Goal: Task Accomplishment & Management: Manage account settings

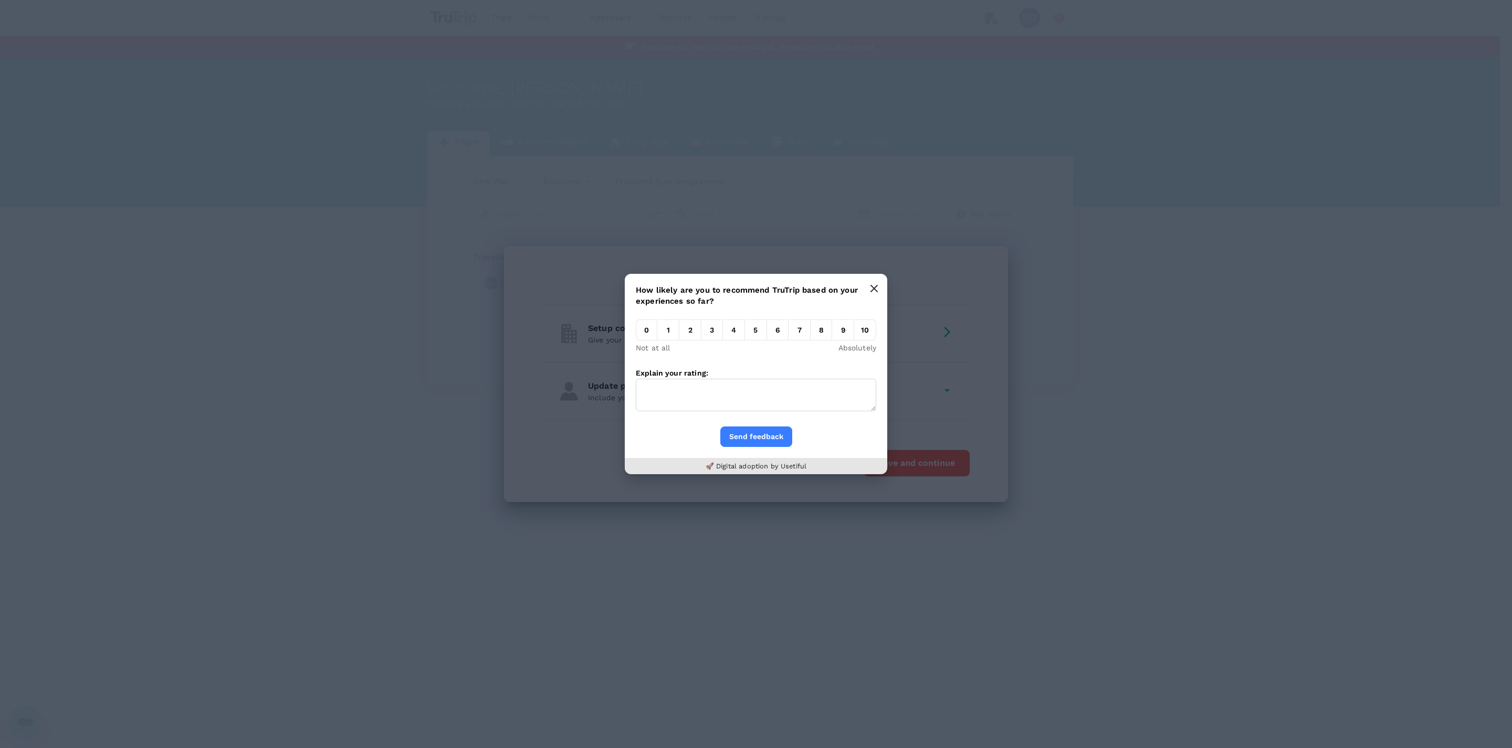
click at [879, 284] on button "button" at bounding box center [873, 288] width 21 height 21
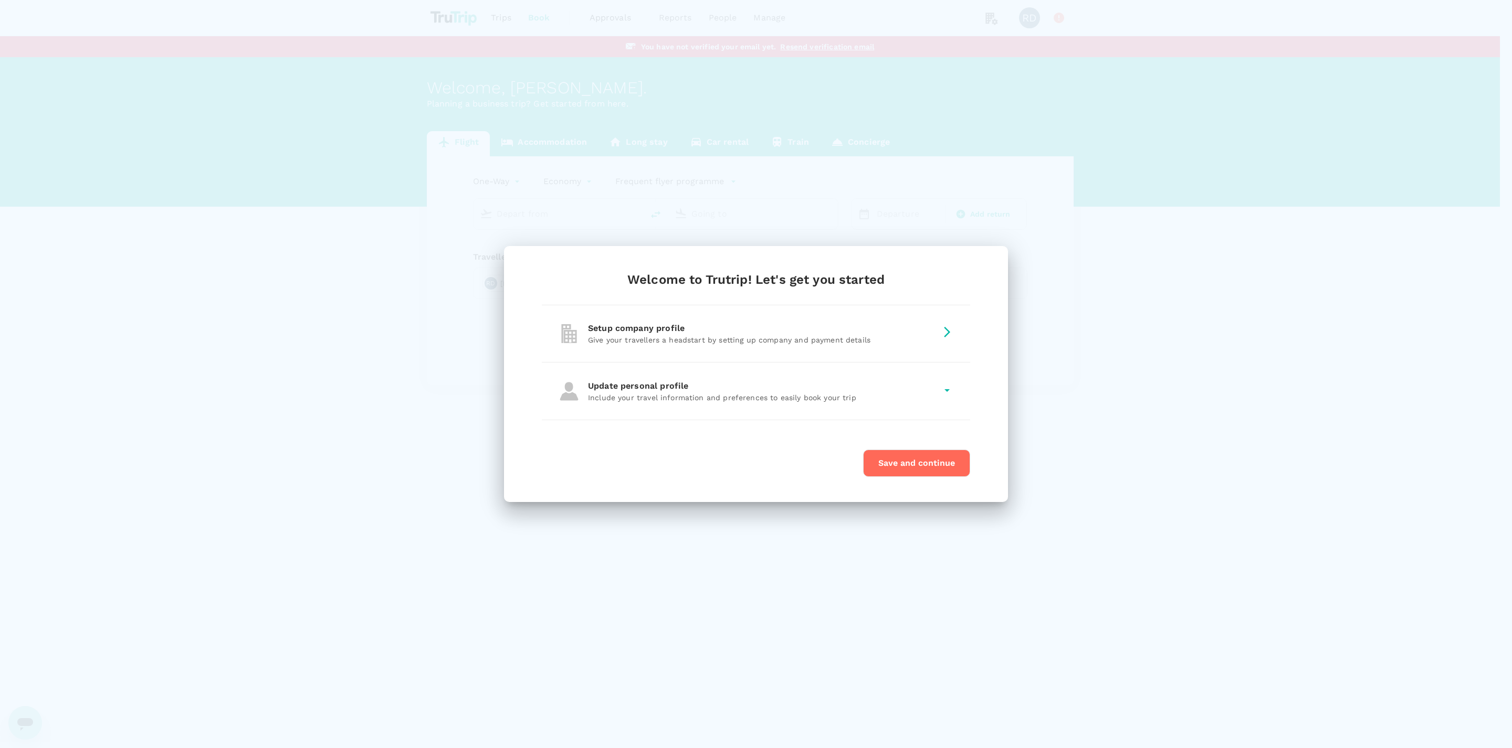
click at [721, 320] on div "Setup company profile Give your travellers a headstart by setting up company an…" at bounding box center [756, 333] width 428 height 57
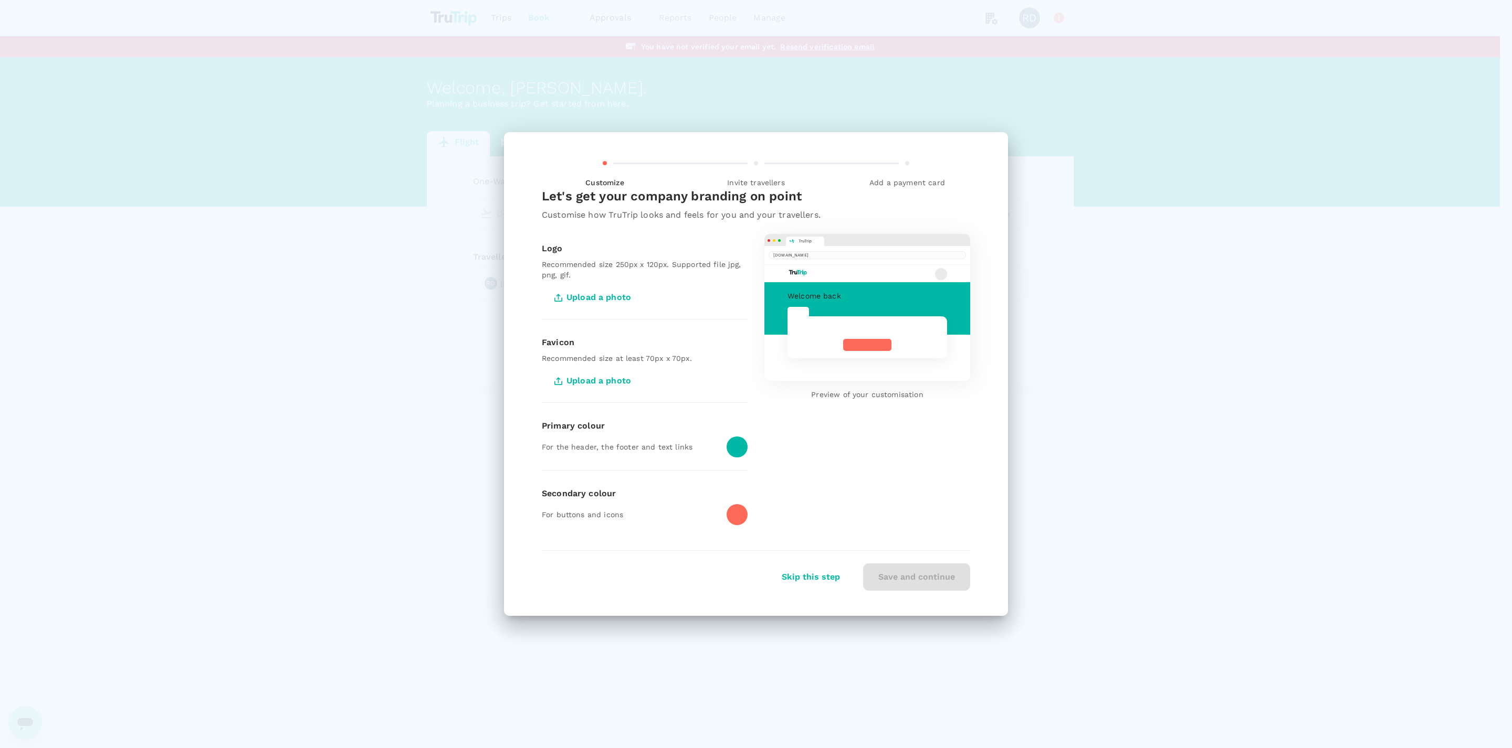
click at [600, 297] on span "Upload a photo" at bounding box center [594, 297] width 104 height 26
click at [0, 0] on input "Upload a photo" at bounding box center [0, 0] width 0 height 0
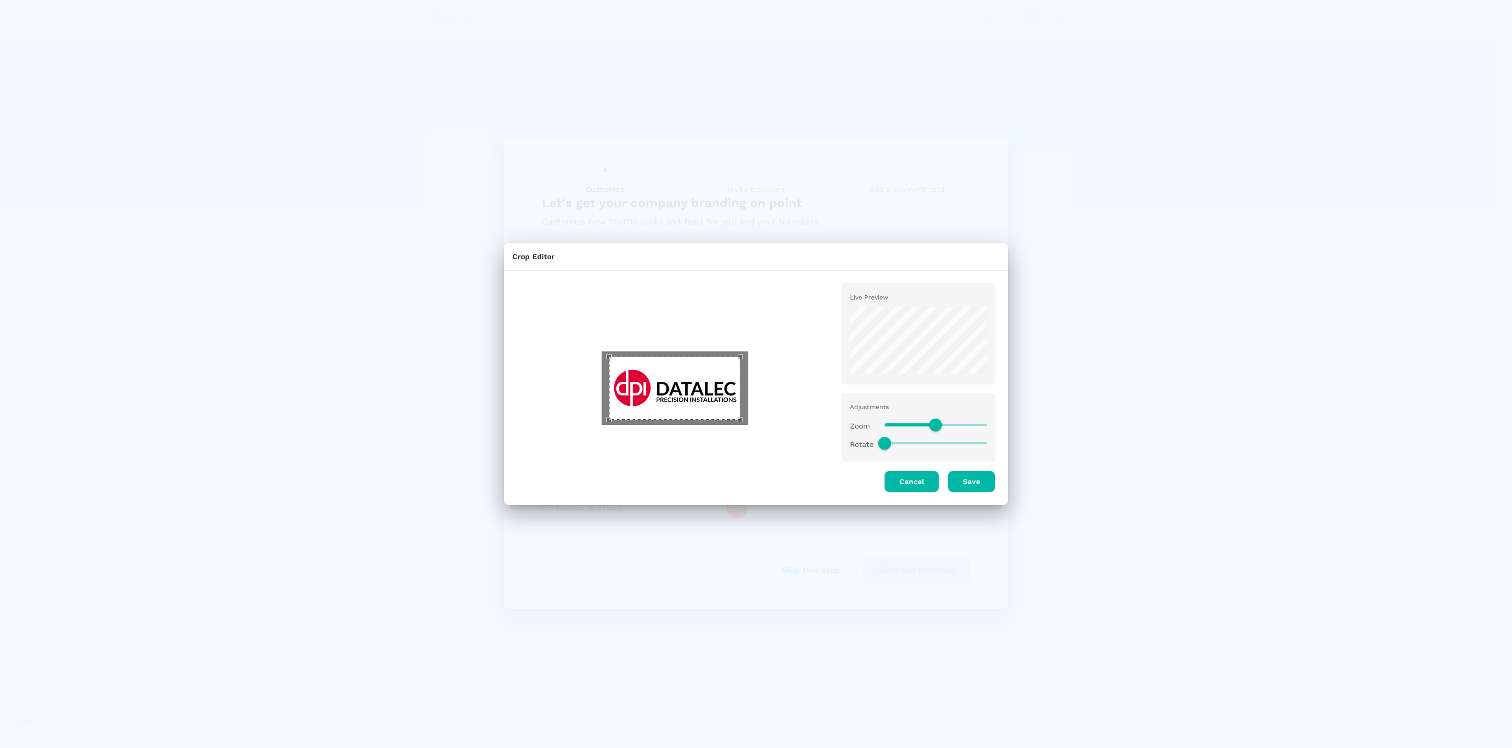
click at [972, 478] on button "Save" at bounding box center [971, 482] width 48 height 22
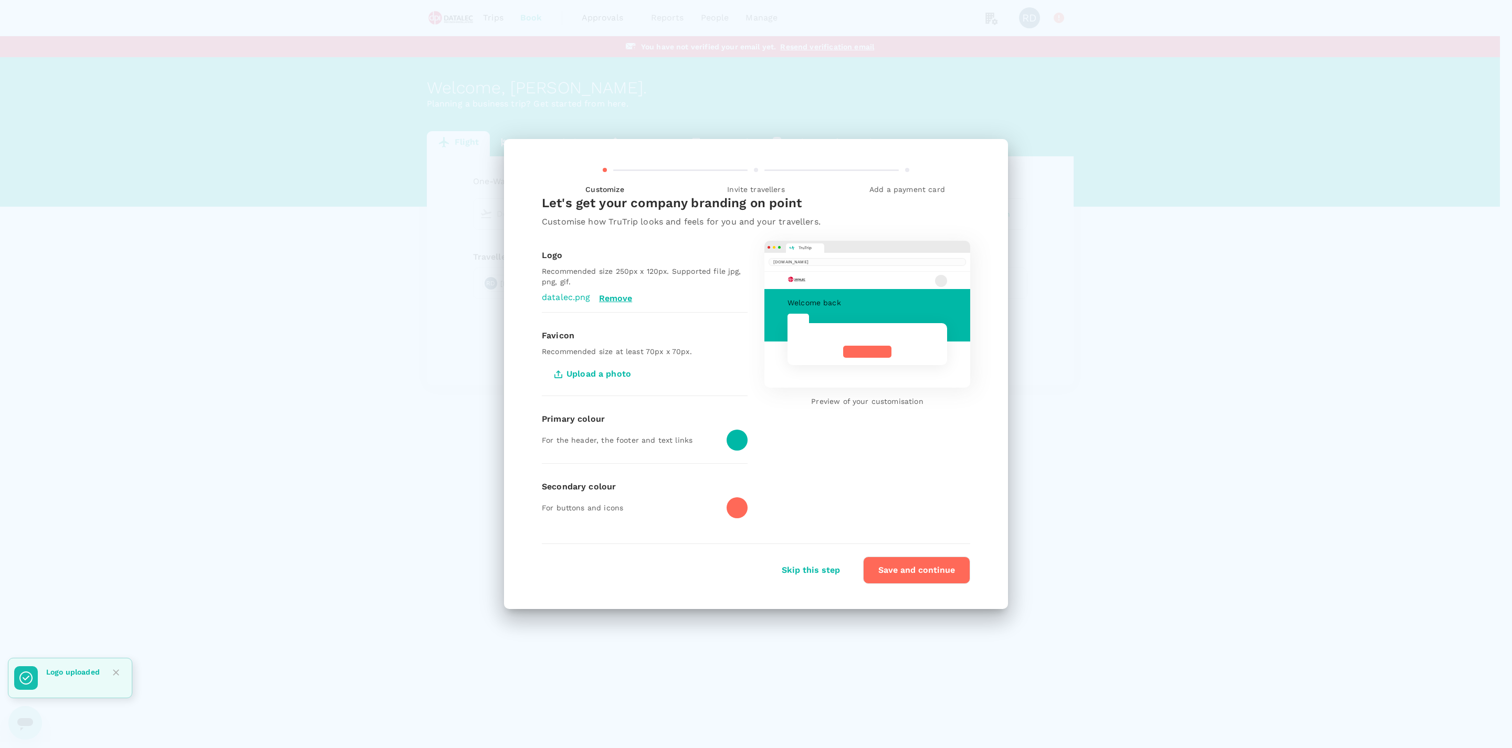
drag, startPoint x: 575, startPoint y: 413, endPoint x: 580, endPoint y: 421, distance: 9.2
click at [575, 413] on div "Primary colour" at bounding box center [645, 419] width 206 height 13
click at [735, 446] on div at bounding box center [736, 440] width 21 height 21
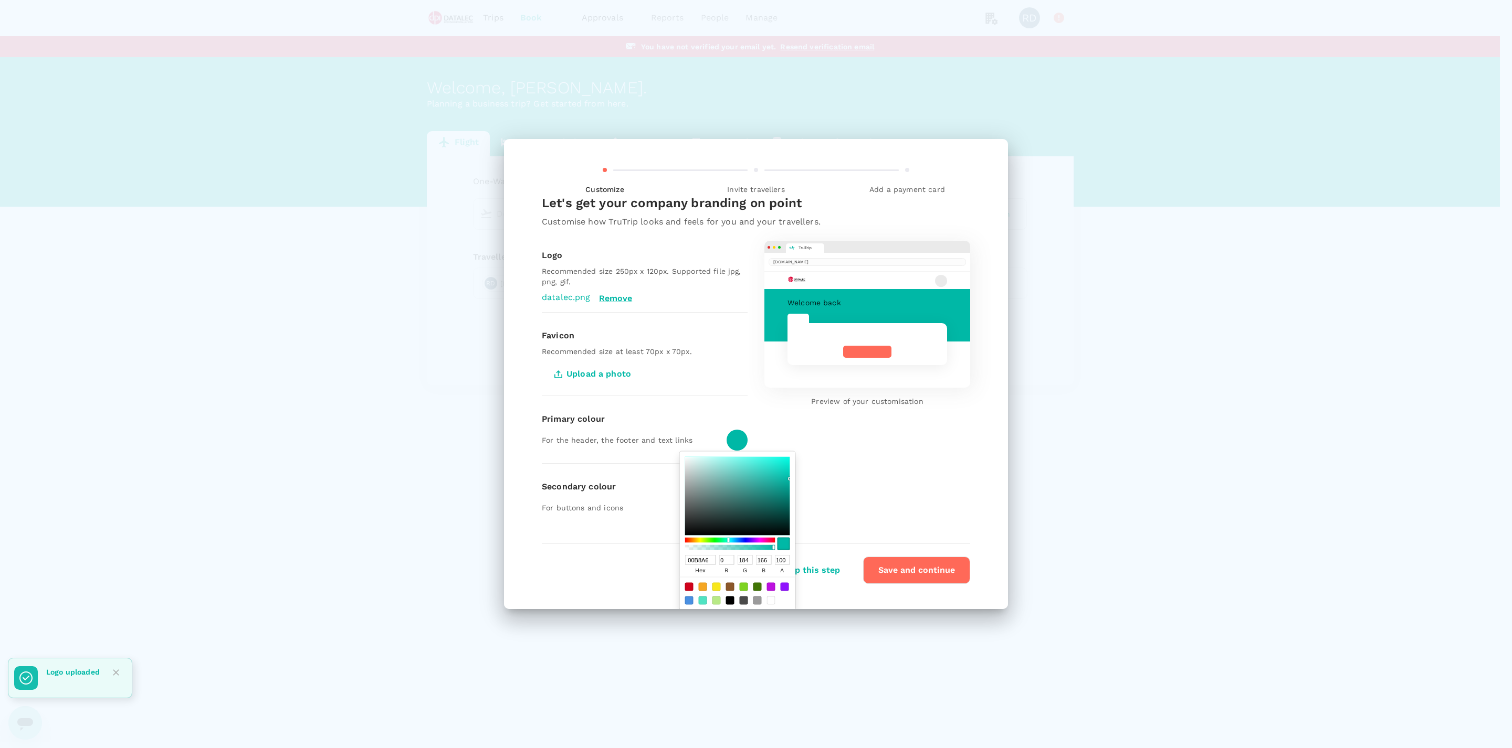
click at [702, 558] on input "00B8A6" at bounding box center [700, 560] width 31 height 10
paste input "#DC0033"
type input "#DC0033"
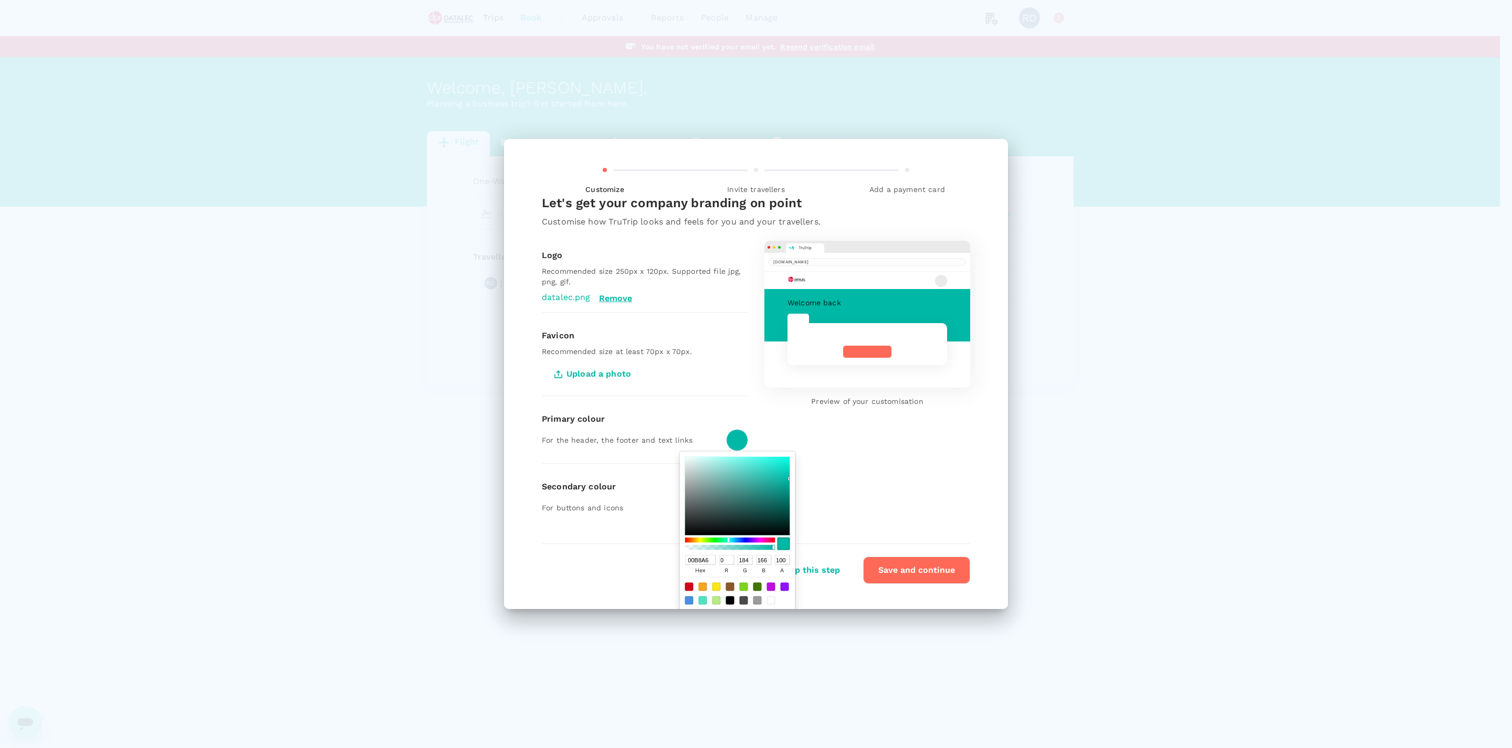
type input "220"
type input "0"
type input "51"
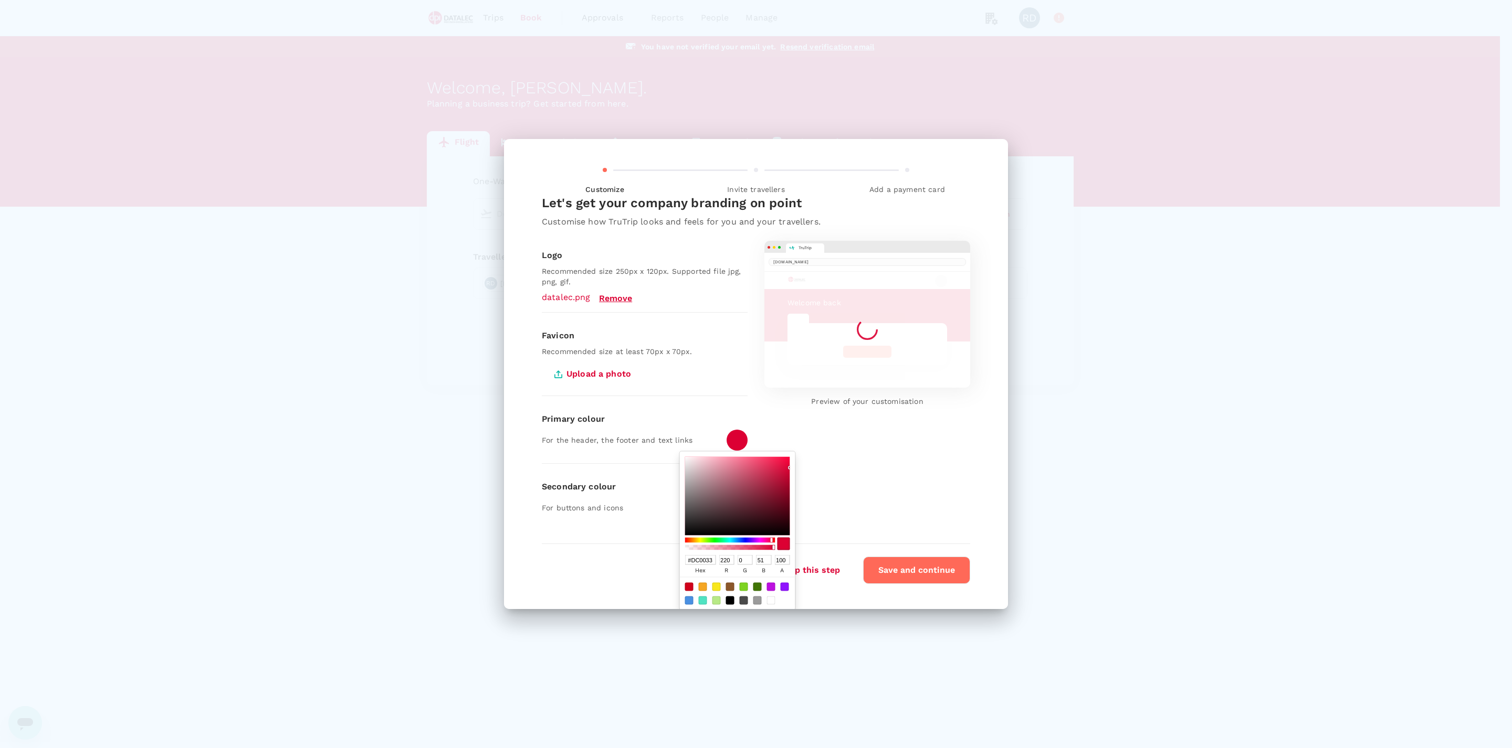
type input "DC0033"
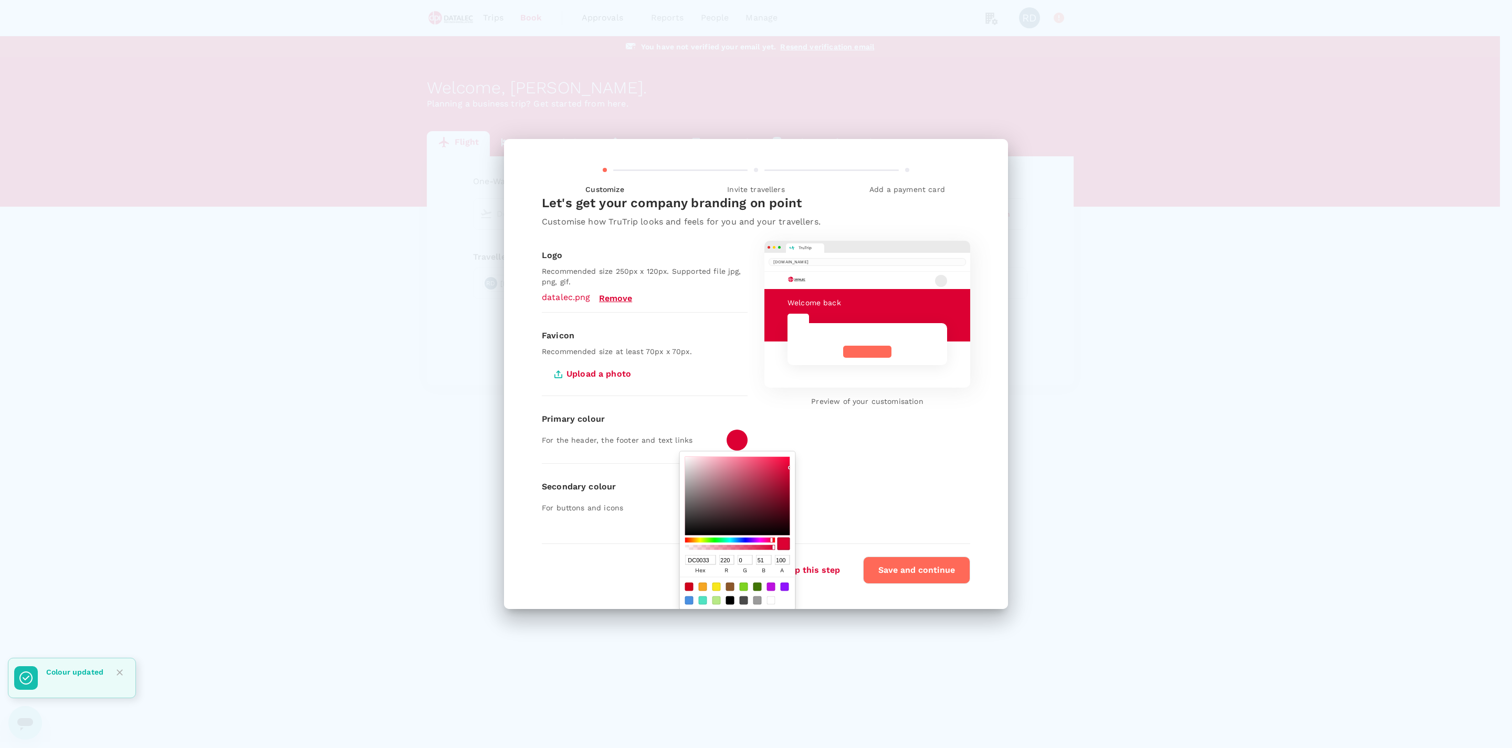
click at [731, 389] on div "Favicon Recommended size at least 70px x 70px. Upload a photo" at bounding box center [645, 358] width 206 height 75
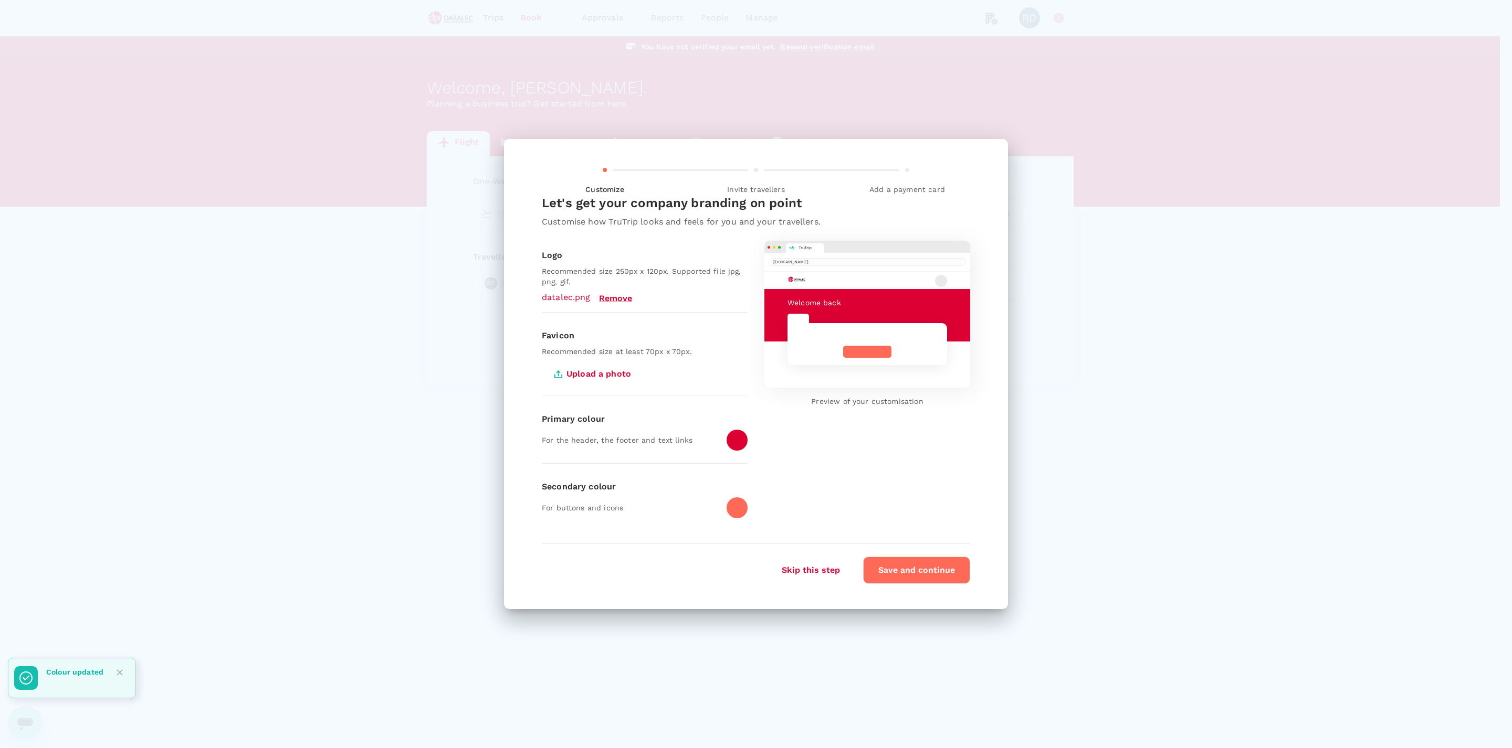
click at [725, 509] on div at bounding box center [732, 503] width 29 height 29
click at [740, 509] on div at bounding box center [736, 508] width 21 height 21
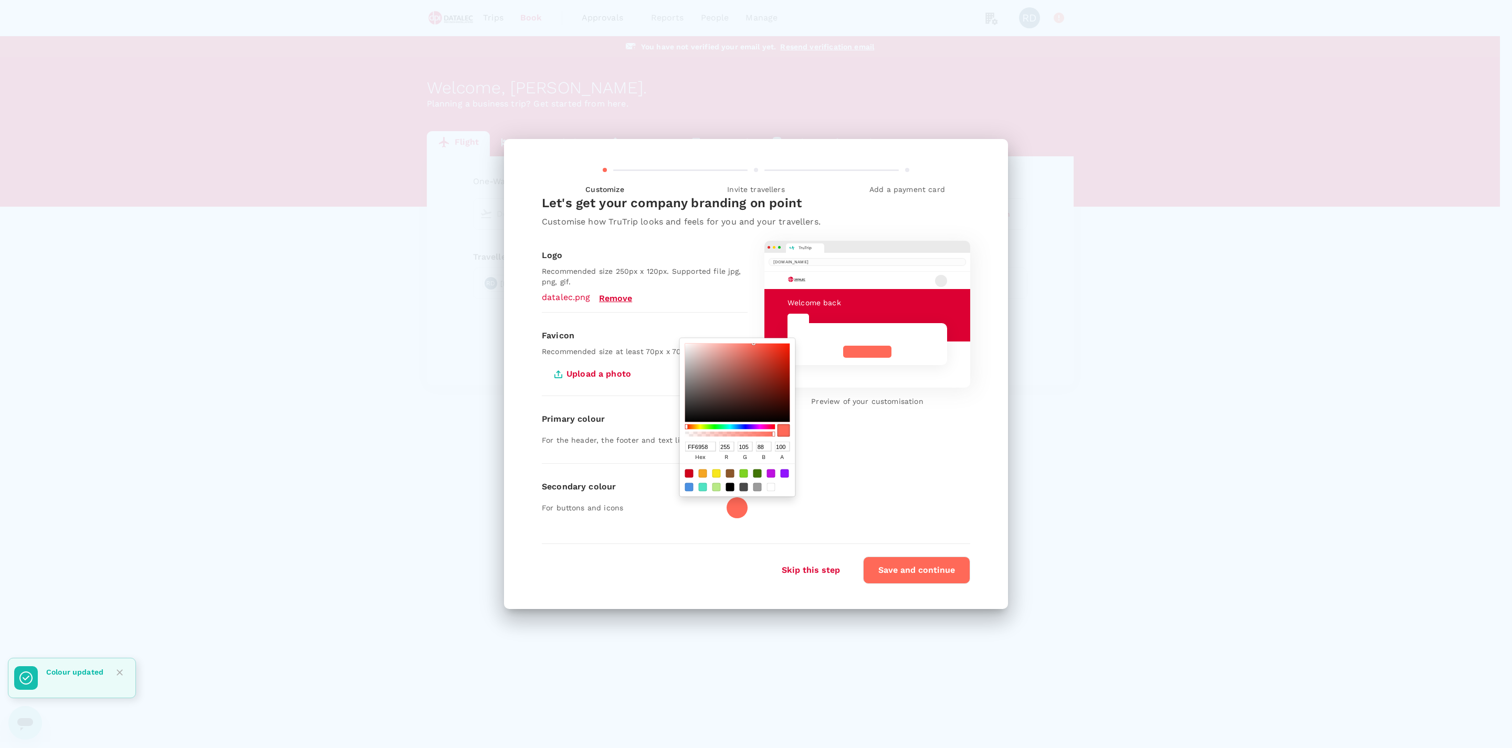
click at [769, 489] on div at bounding box center [771, 487] width 8 height 8
type input "FFFFFF"
type input "255"
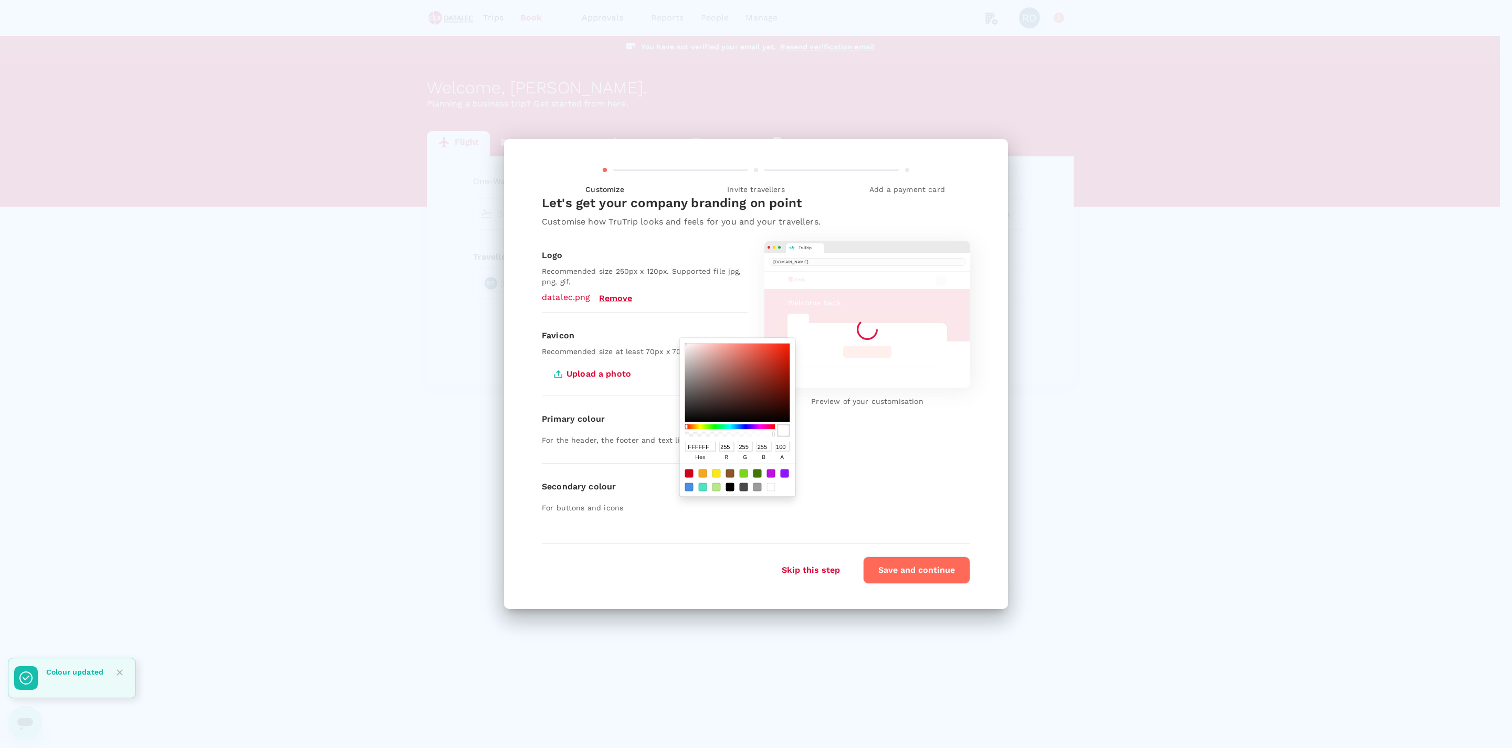
click at [850, 480] on div "TruTrip trutrip.co Welcome back Preview of your customisation" at bounding box center [858, 377] width 223 height 307
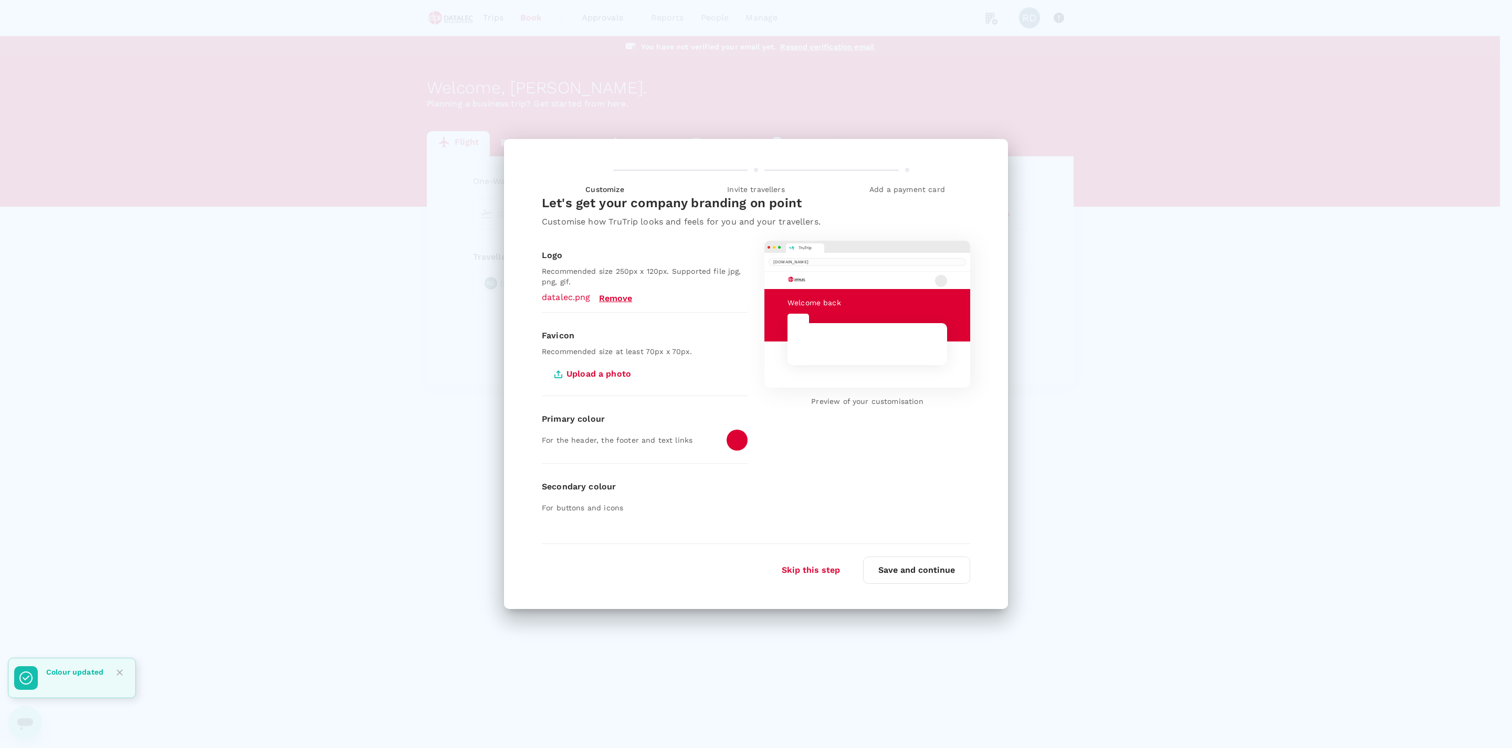
click at [933, 575] on button "Save and continue" at bounding box center [916, 570] width 107 height 27
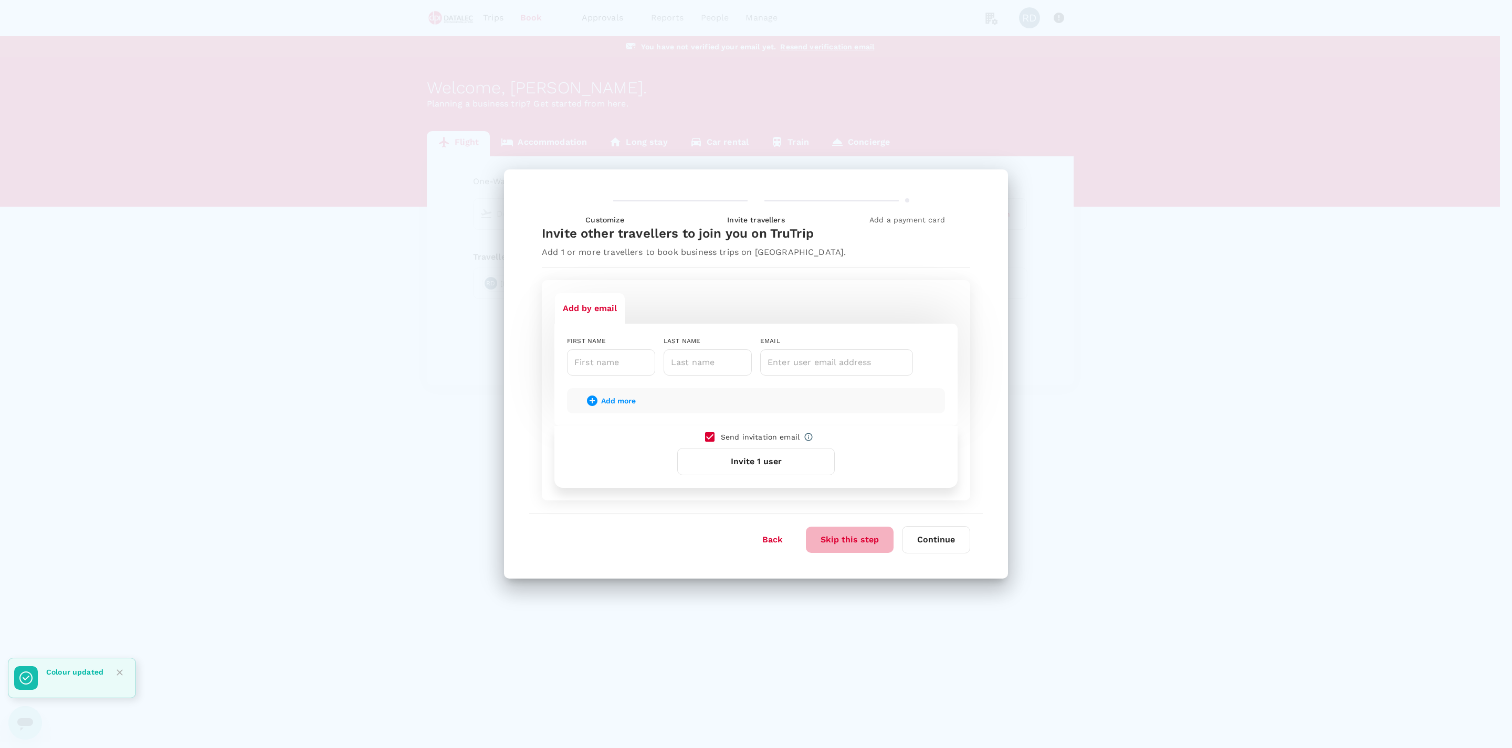
click at [857, 545] on button "Skip this step" at bounding box center [850, 540] width 88 height 26
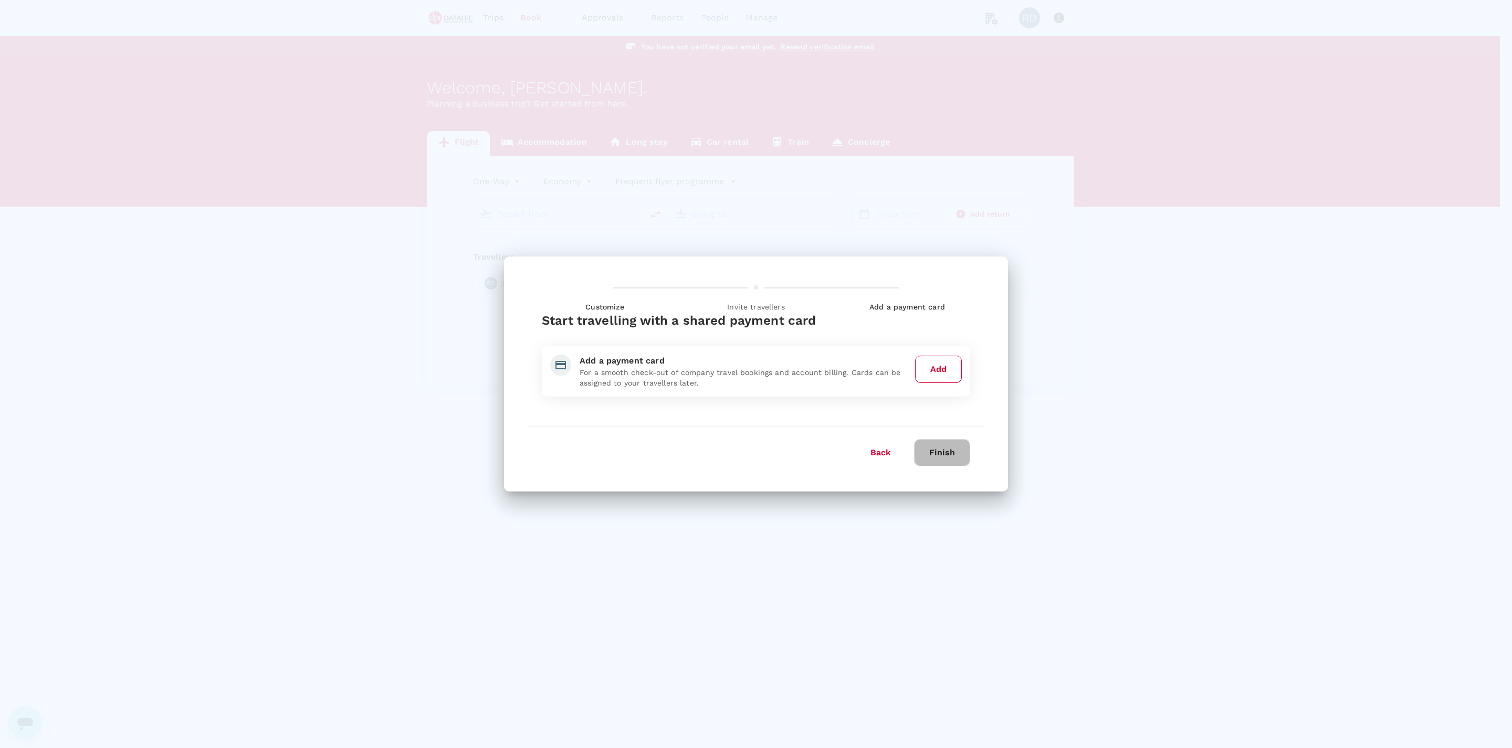
click at [935, 457] on button "Finish" at bounding box center [942, 452] width 56 height 27
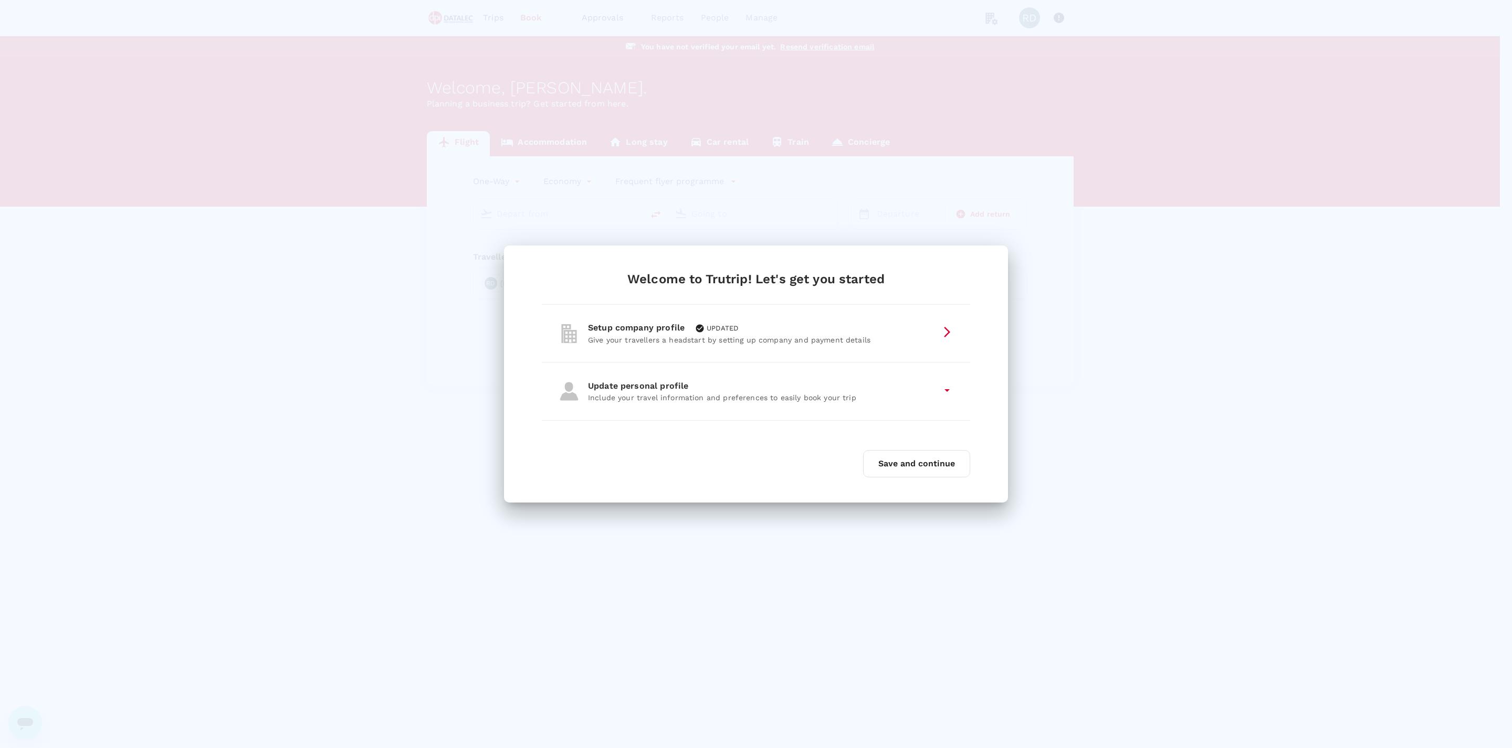
click at [905, 471] on button "Save and continue" at bounding box center [916, 463] width 107 height 27
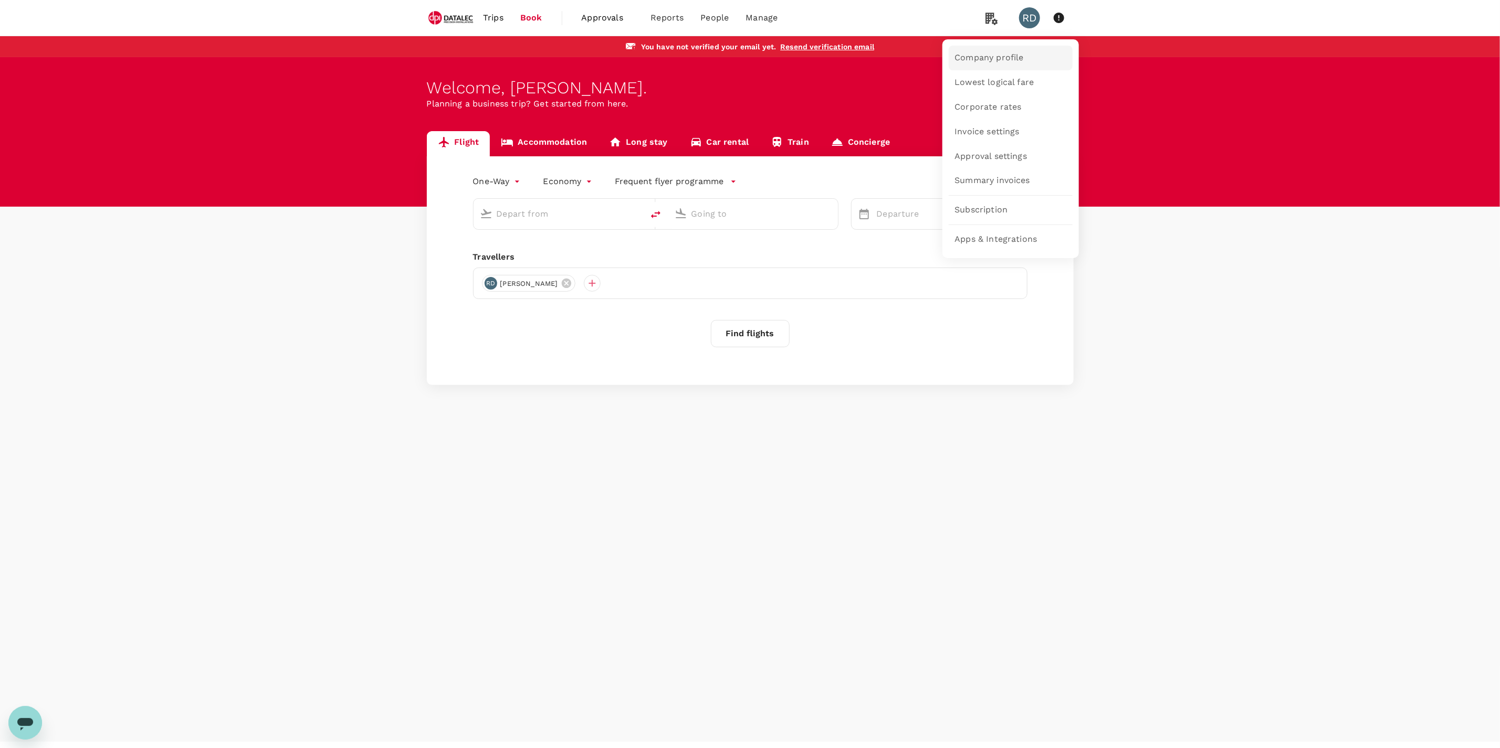
click at [999, 54] on span "Company profile" at bounding box center [989, 58] width 69 height 12
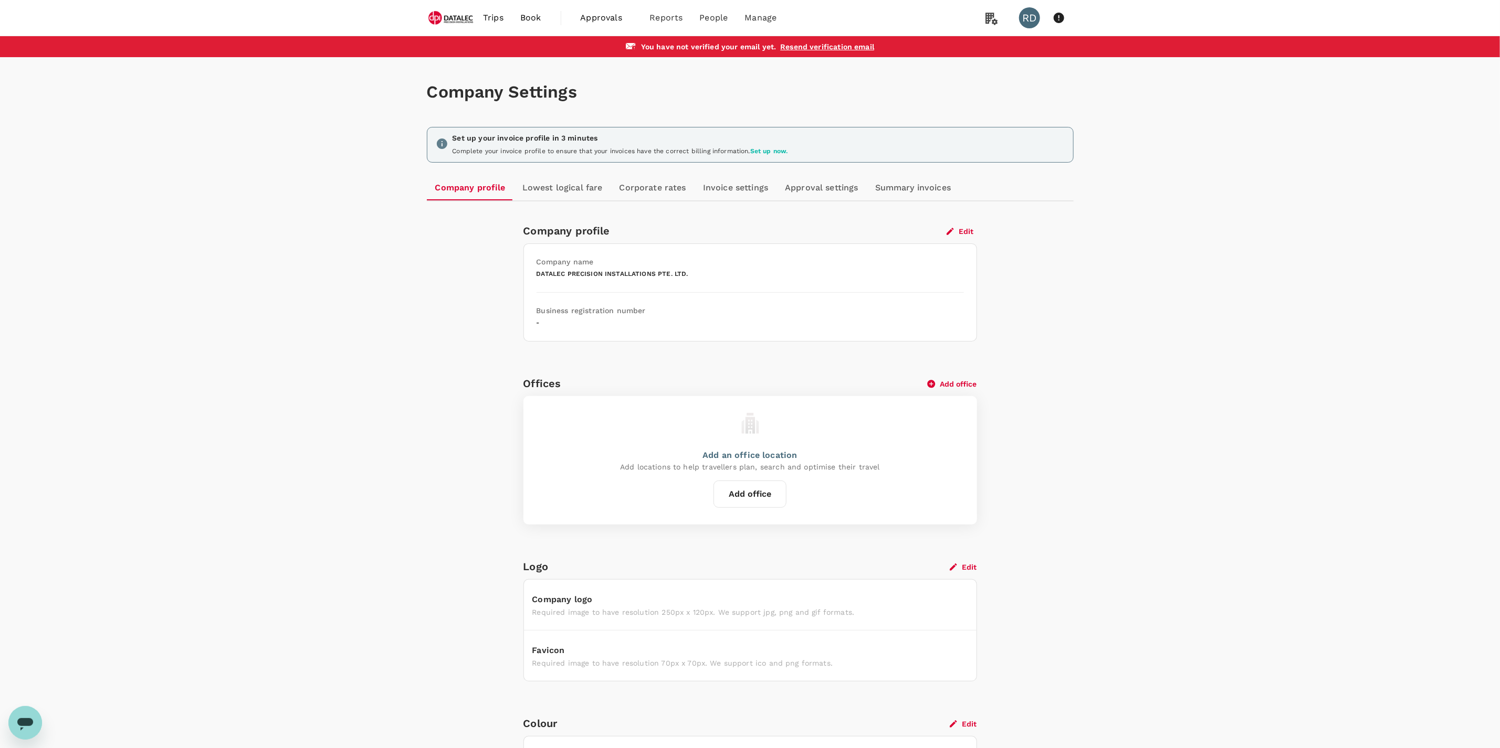
click at [959, 230] on button "Edit" at bounding box center [960, 231] width 34 height 9
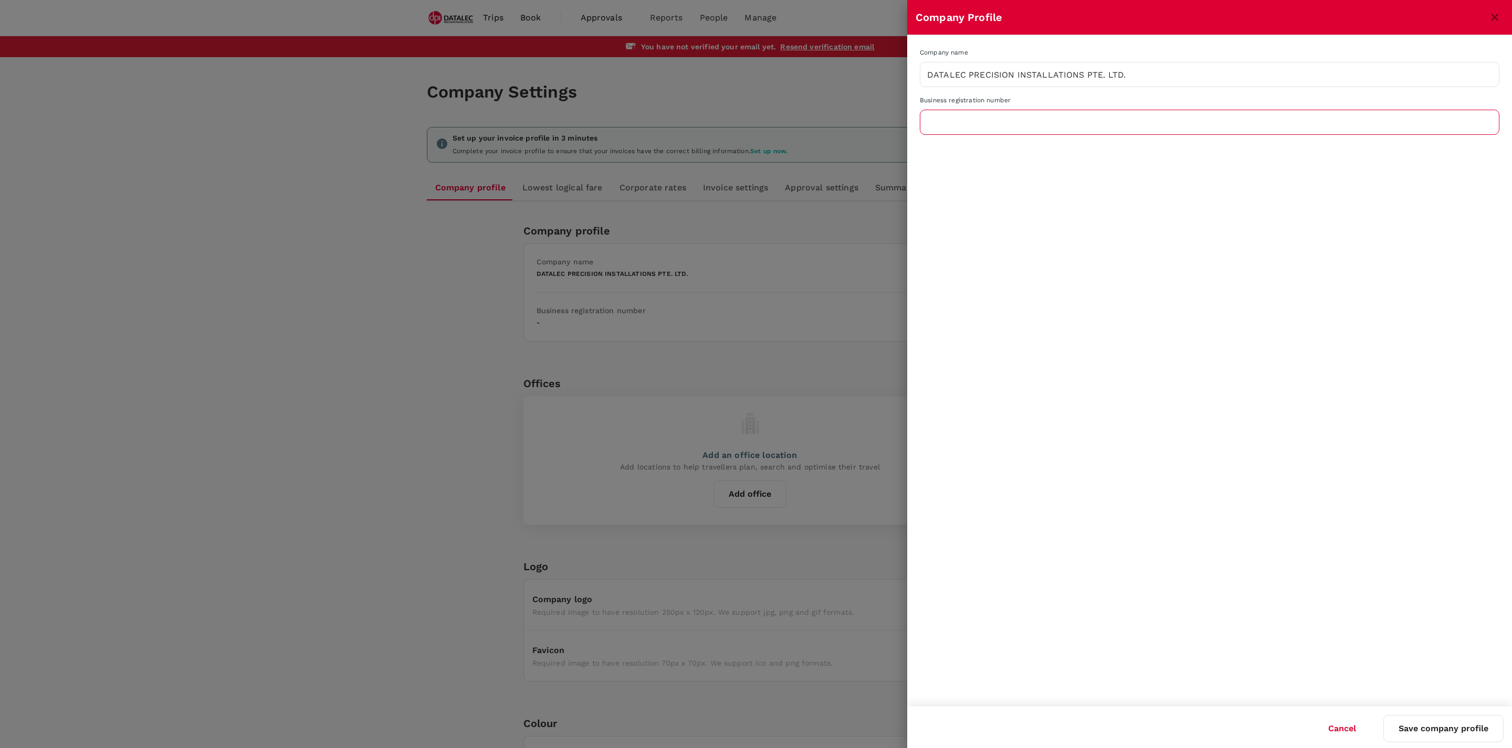
click at [1038, 130] on input "text" at bounding box center [1209, 122] width 579 height 26
paste input "201930282D"
type input "201930282D"
click at [1422, 730] on button "Save company profile" at bounding box center [1443, 728] width 120 height 27
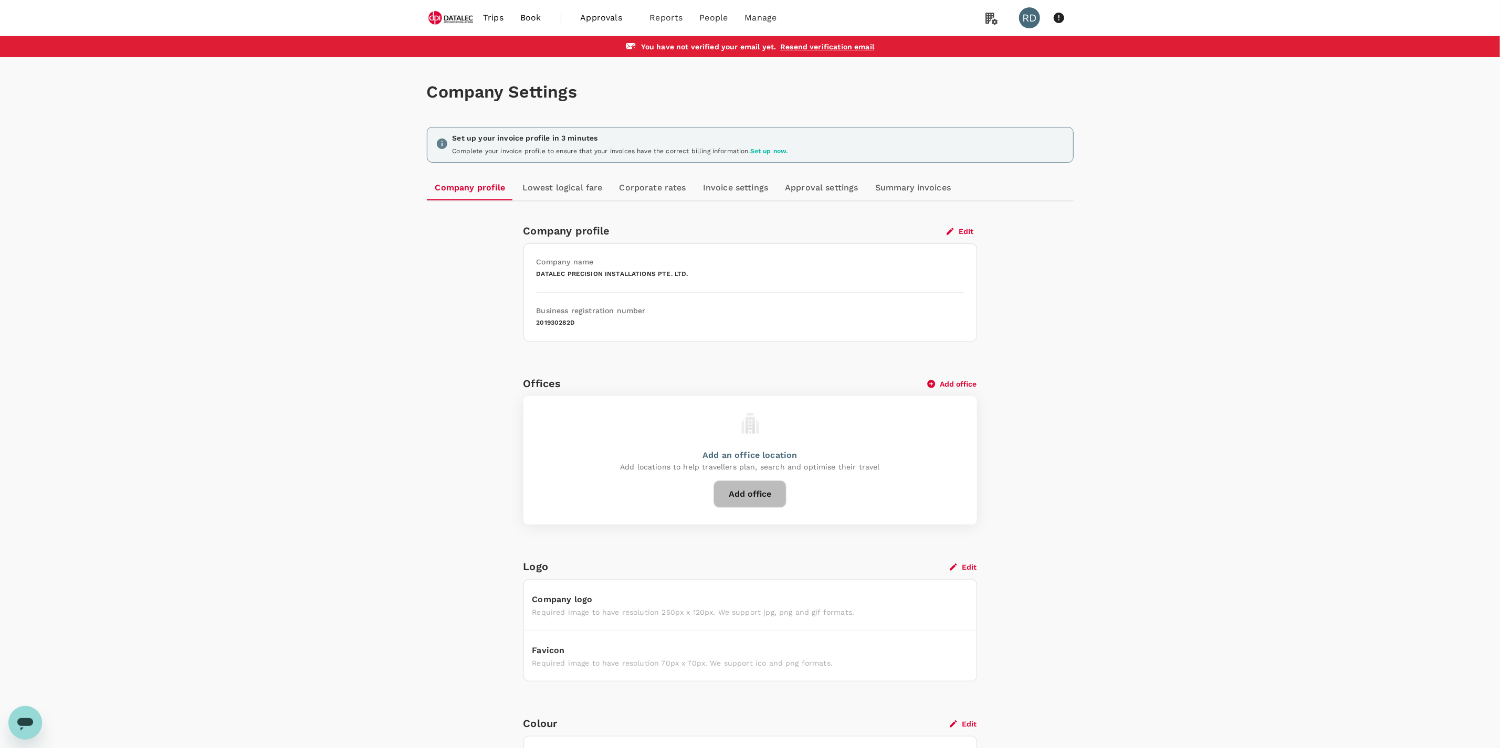
click at [748, 498] on button "Add office" at bounding box center [749, 494] width 73 height 27
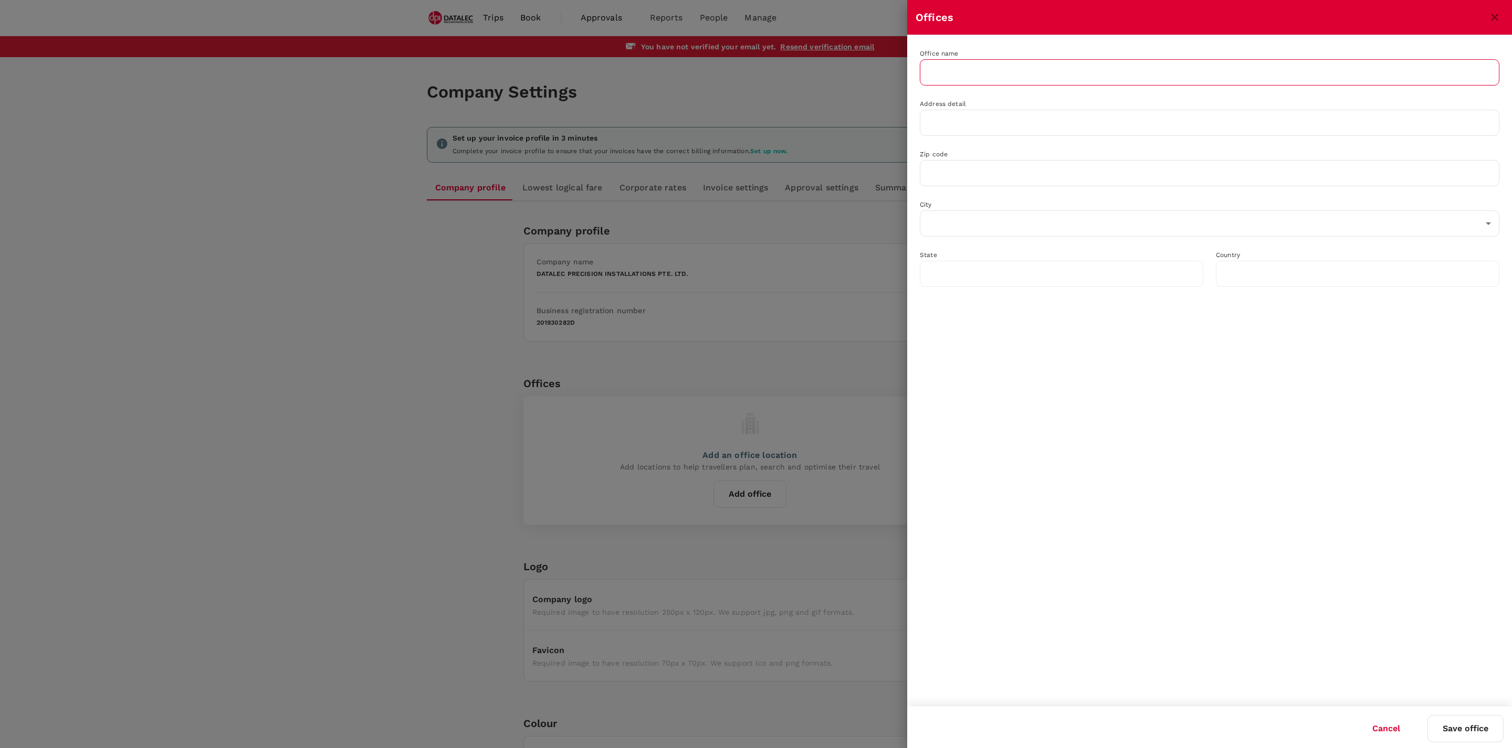
click at [944, 66] on input "text" at bounding box center [1209, 72] width 579 height 26
type input "Singapore Office"
click at [970, 115] on input "text" at bounding box center [1209, 123] width 579 height 26
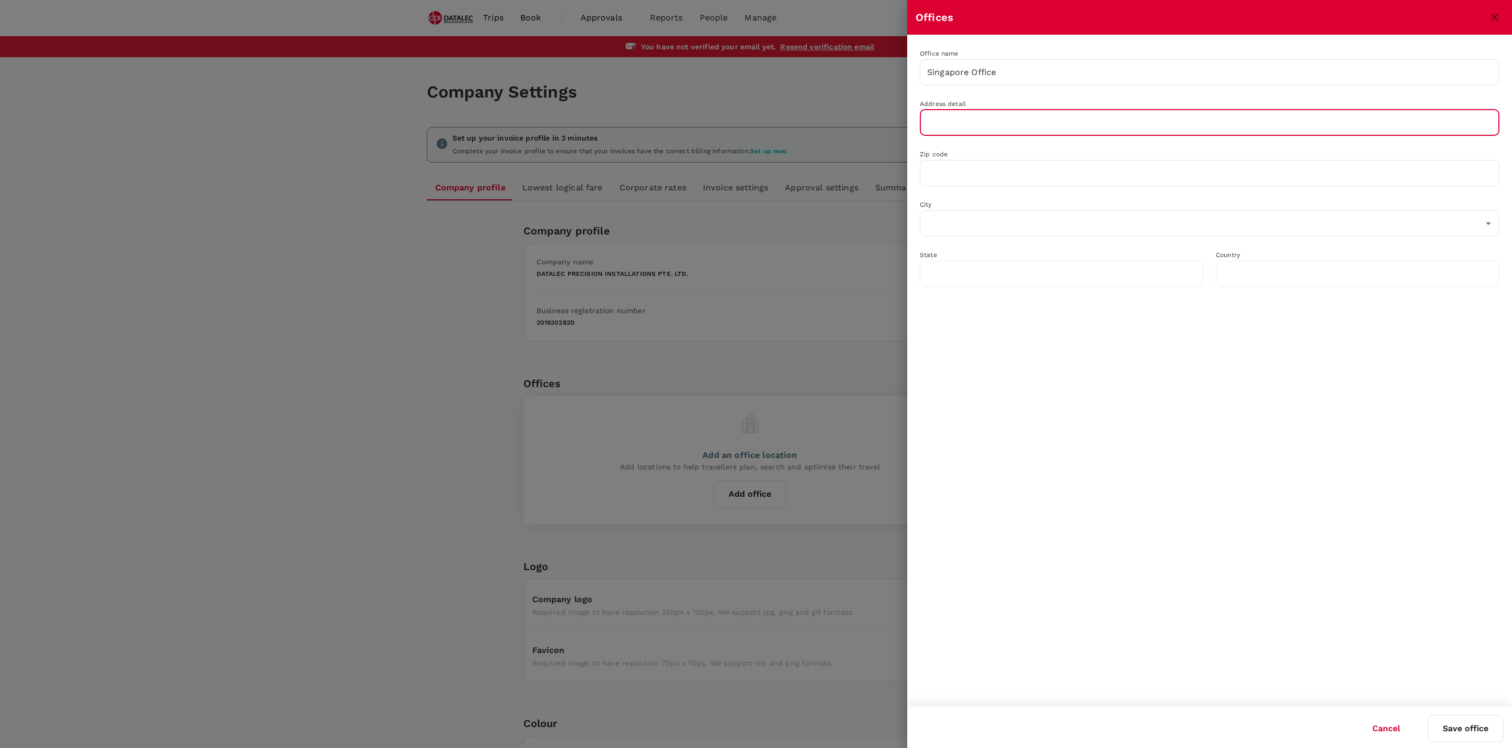
click at [1052, 129] on input "text" at bounding box center [1209, 123] width 579 height 26
paste input "18 robinson road, #02-03, 18 robinson, singapore 048547"
drag, startPoint x: 1171, startPoint y: 120, endPoint x: 1134, endPoint y: 120, distance: 37.8
click at [1134, 120] on input "18 robinson road, #02-03, 18 robinson, singapore 048547" at bounding box center [1209, 123] width 579 height 26
type input "18 robinson road, #02-03, 18 robinson, singapore"
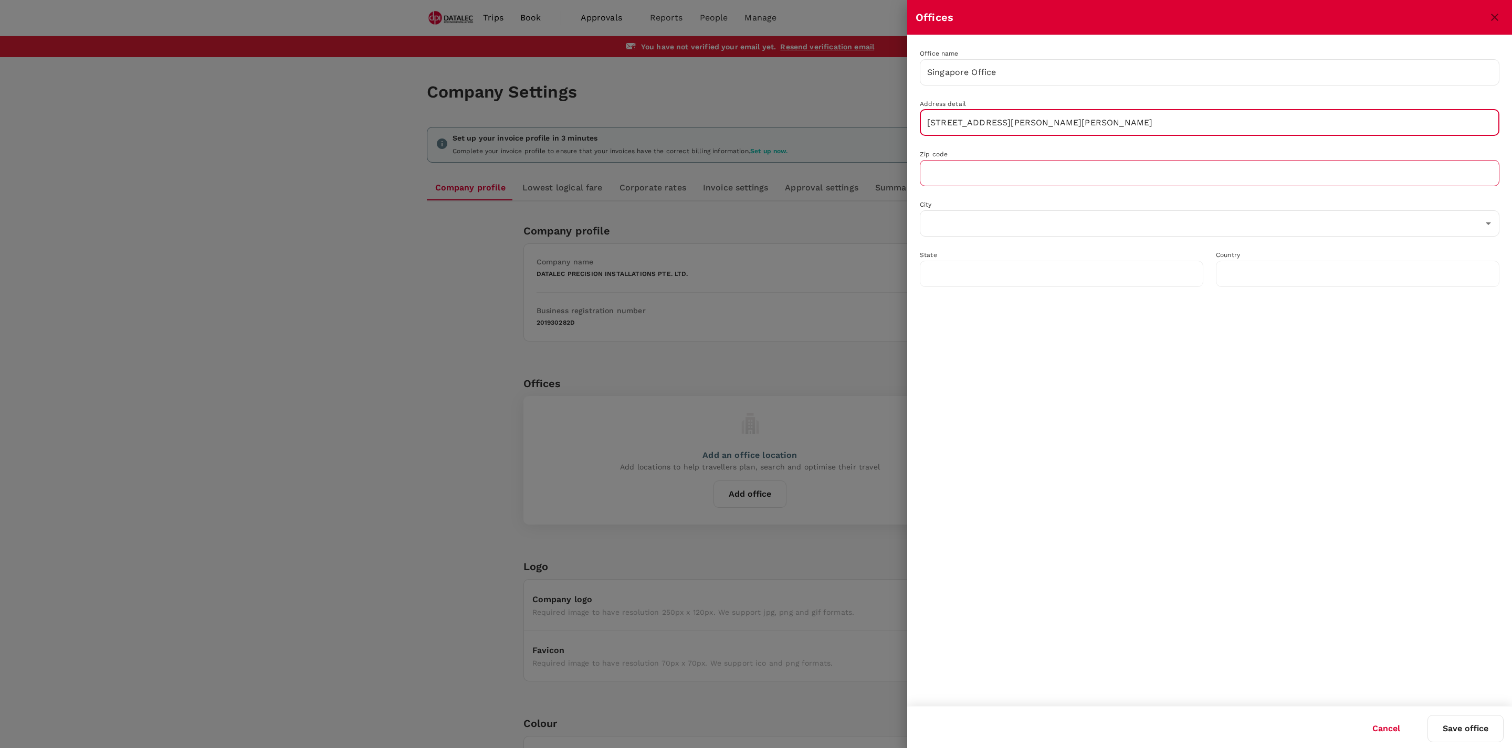
click at [1000, 177] on input "text" at bounding box center [1209, 173] width 579 height 26
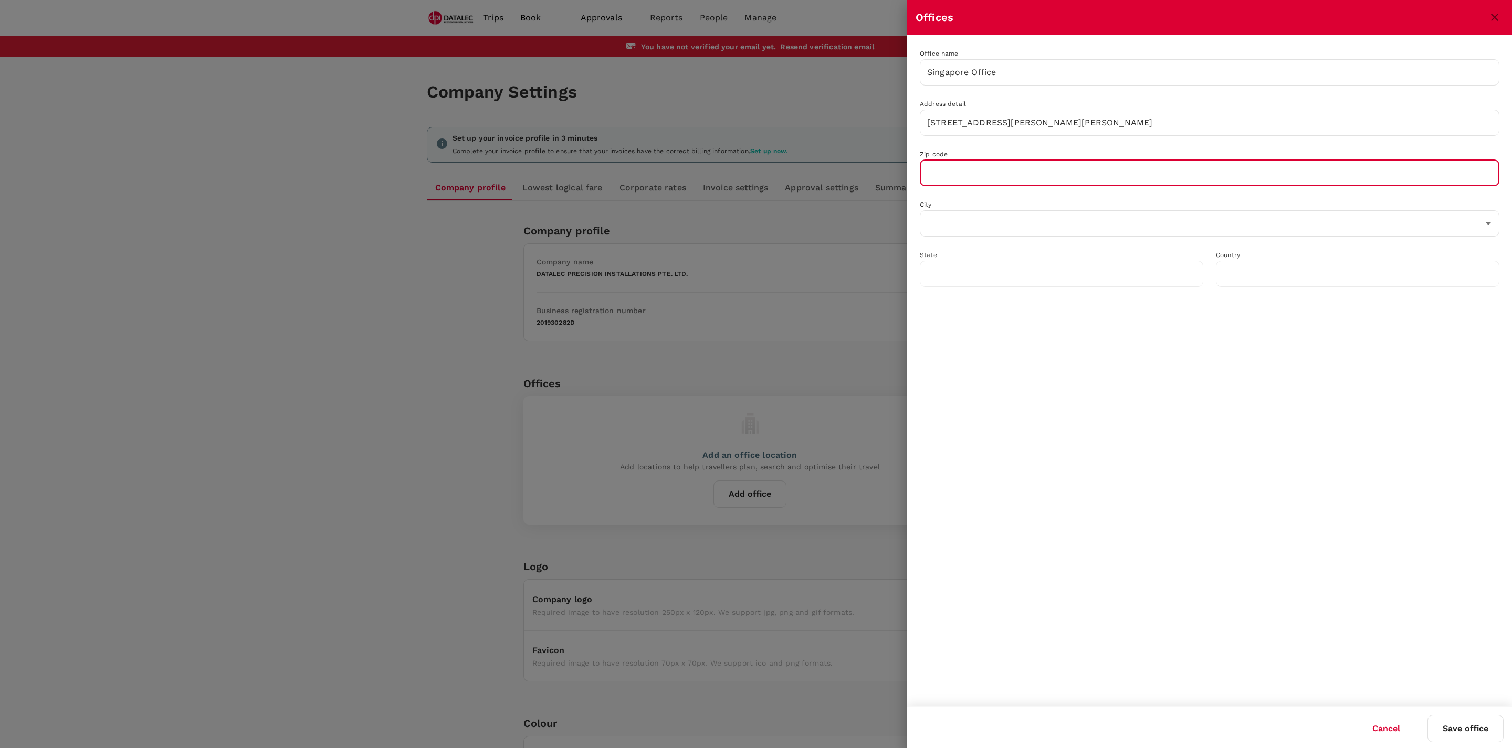
paste input "048547"
type input "048547"
click at [964, 217] on input "text" at bounding box center [1201, 224] width 554 height 20
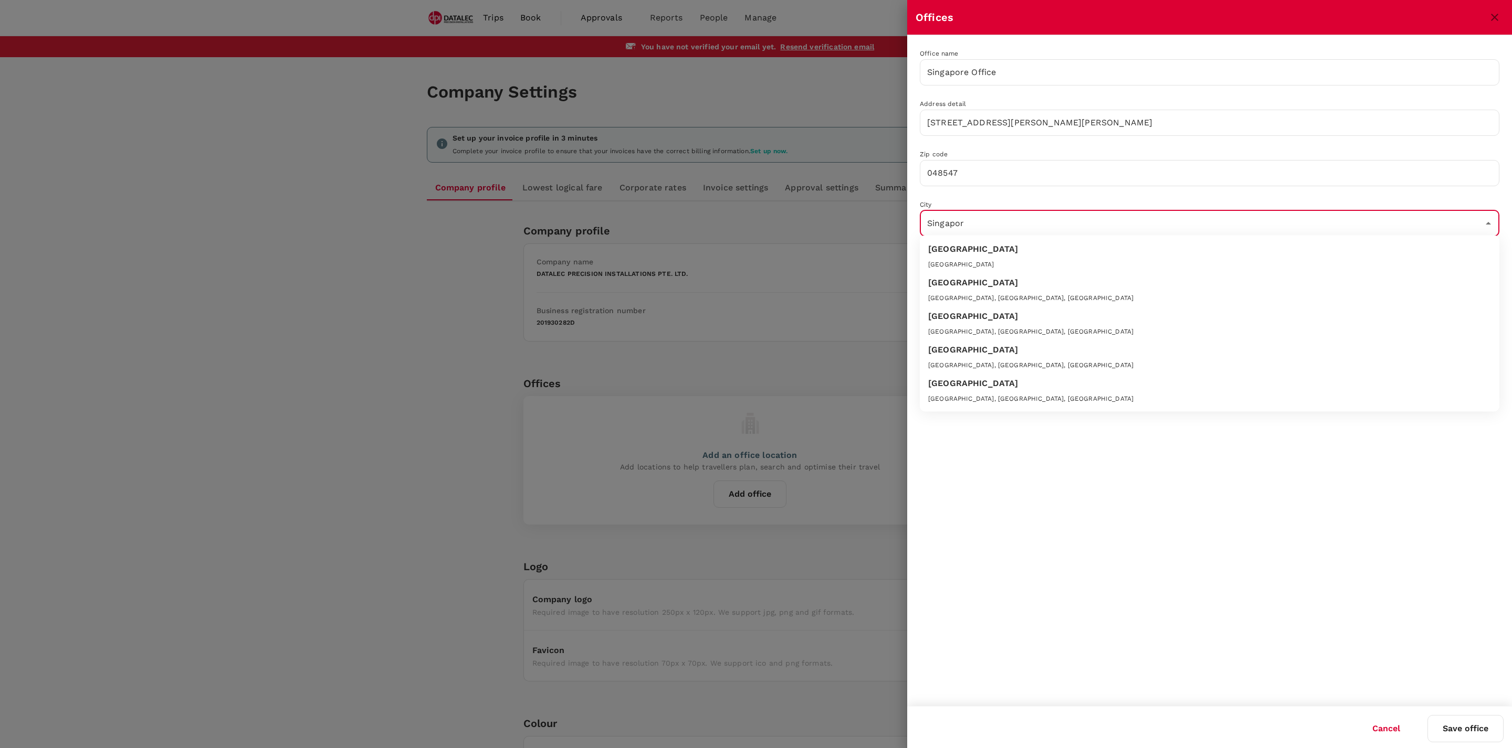
type input "Singapore"
click at [1013, 257] on div "Singapore" at bounding box center [1209, 251] width 563 height 17
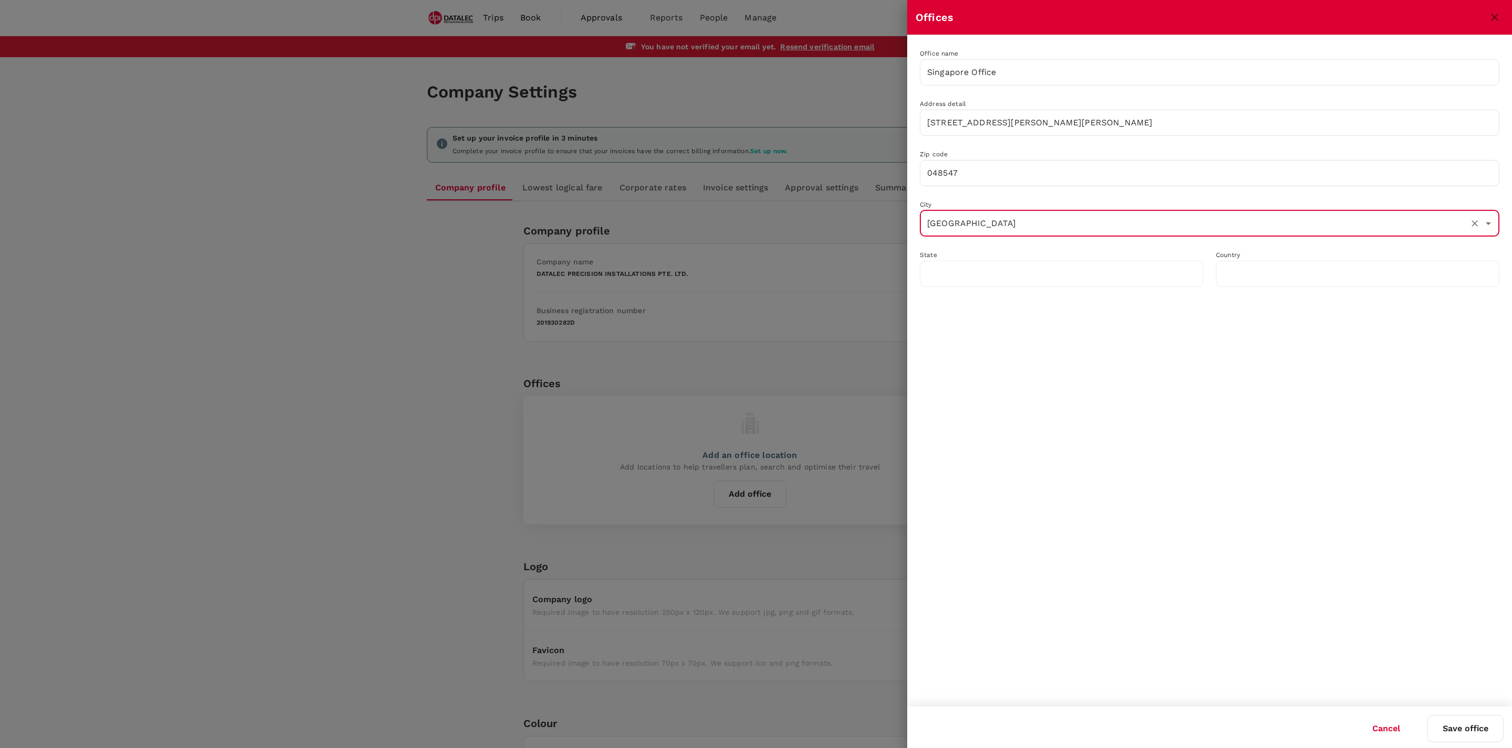
type input "Singapore"
click at [1469, 728] on button "Save office" at bounding box center [1465, 728] width 76 height 27
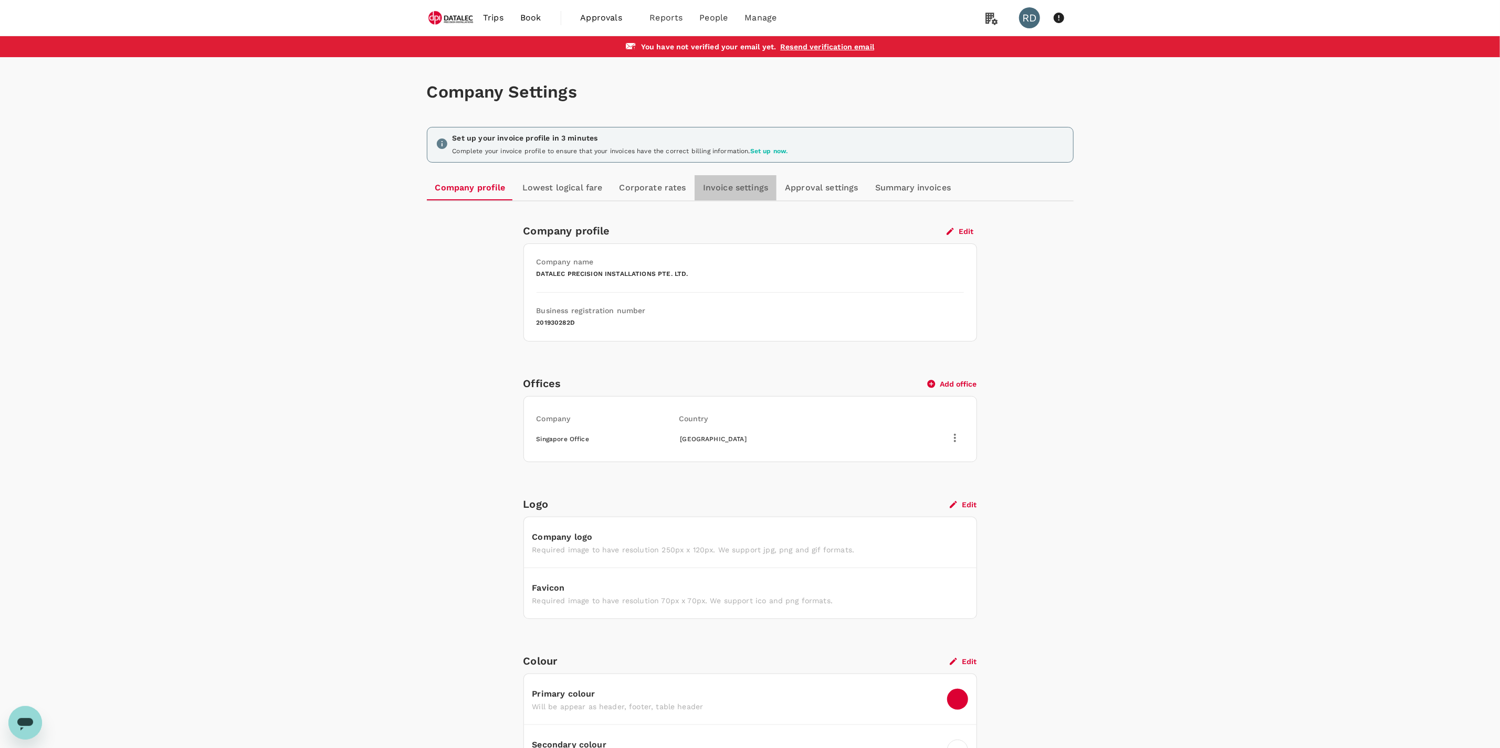
click at [735, 180] on link "Invoice settings" at bounding box center [735, 187] width 82 height 25
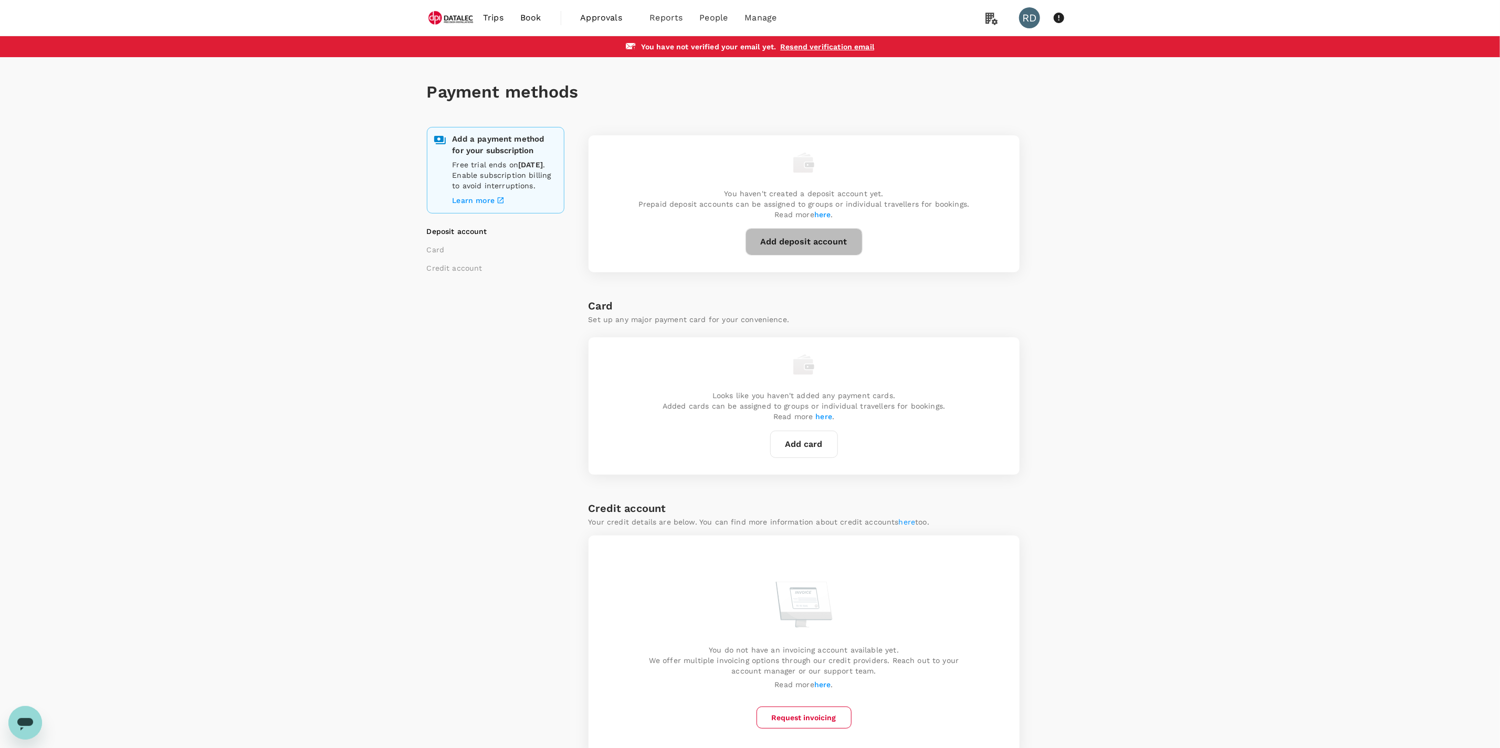
click at [799, 243] on button "Add deposit account" at bounding box center [803, 241] width 117 height 27
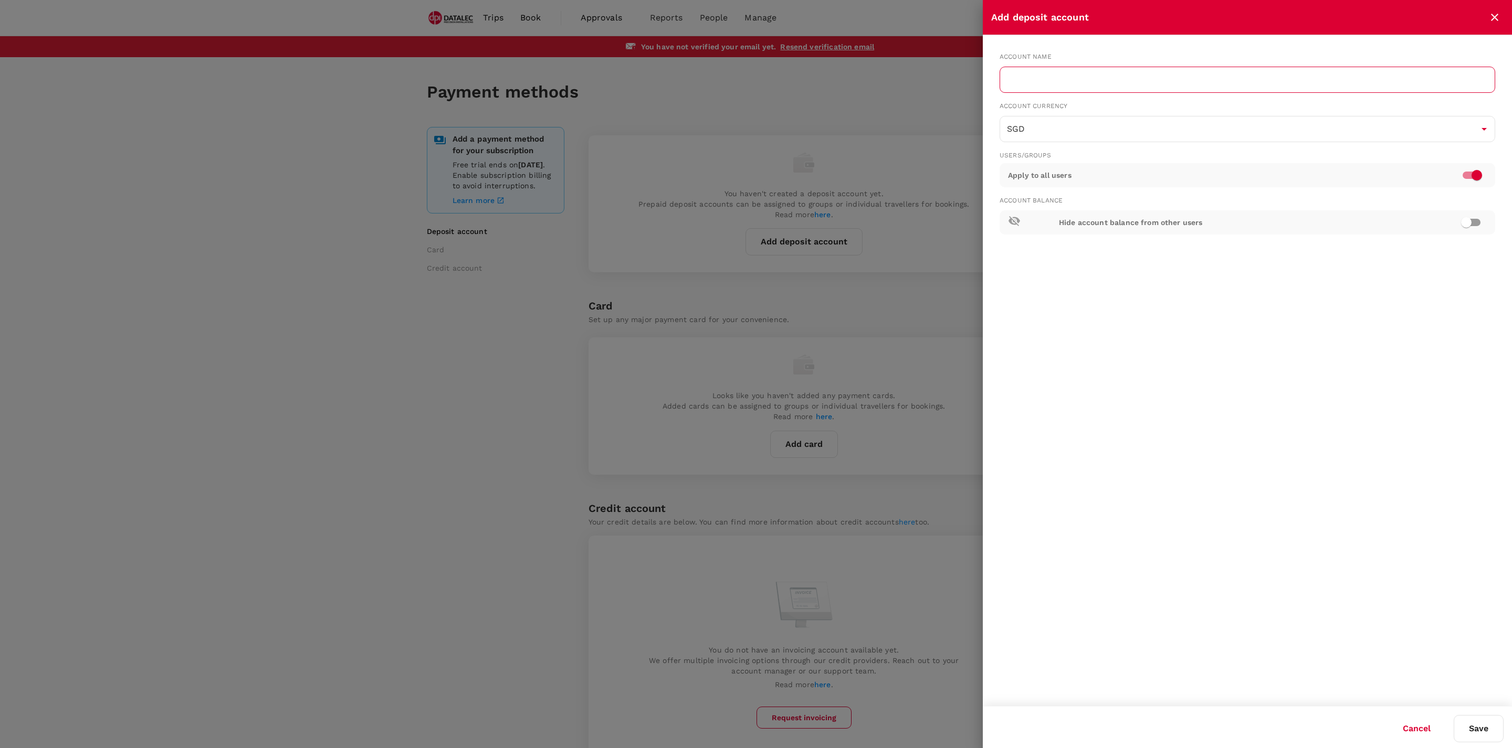
click at [1048, 85] on input "text" at bounding box center [1246, 80] width 495 height 26
type input "Singapore Account"
click at [1476, 221] on input "checkbox" at bounding box center [1466, 223] width 60 height 20
click at [1480, 737] on button "Save" at bounding box center [1478, 728] width 50 height 27
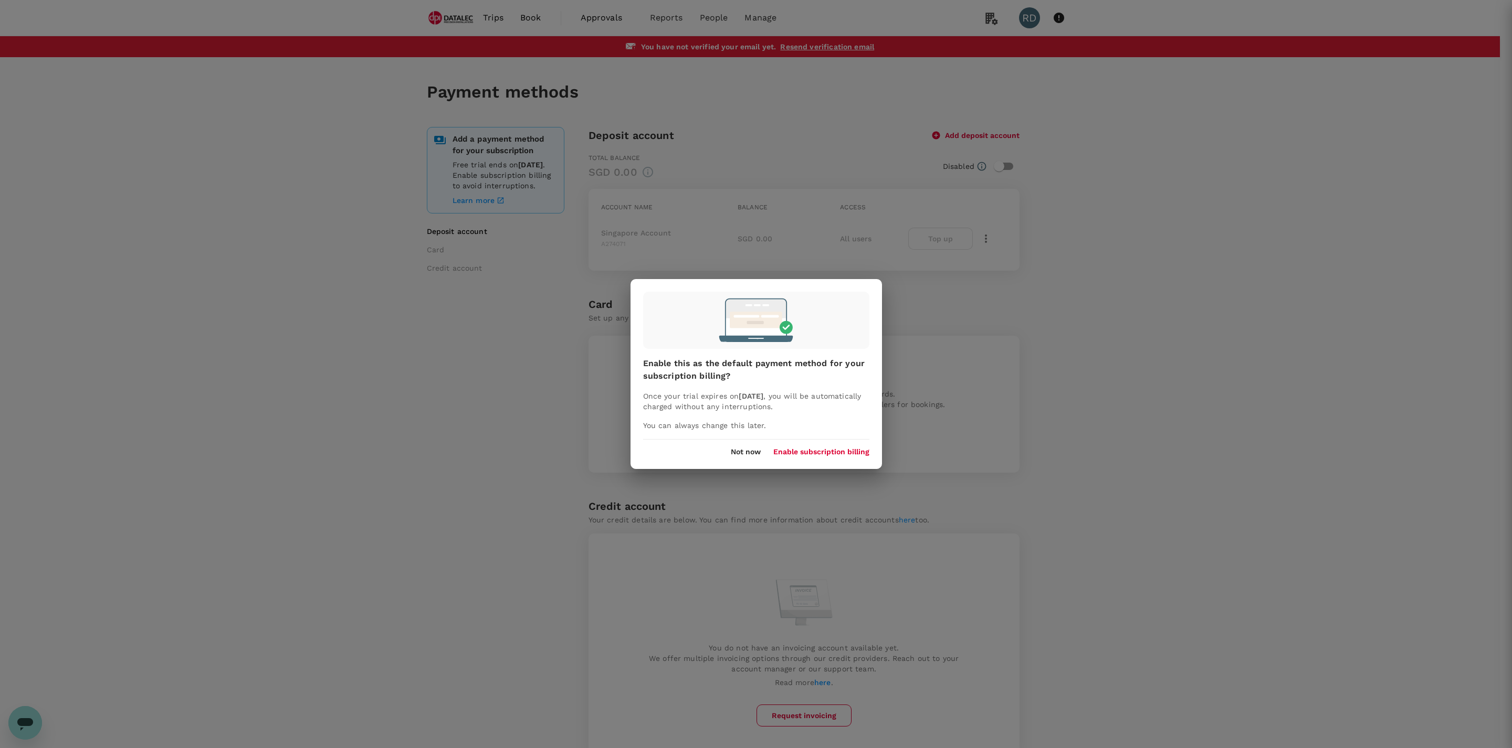
checkbox input "false"
click at [748, 455] on button "Not now" at bounding box center [746, 452] width 30 height 8
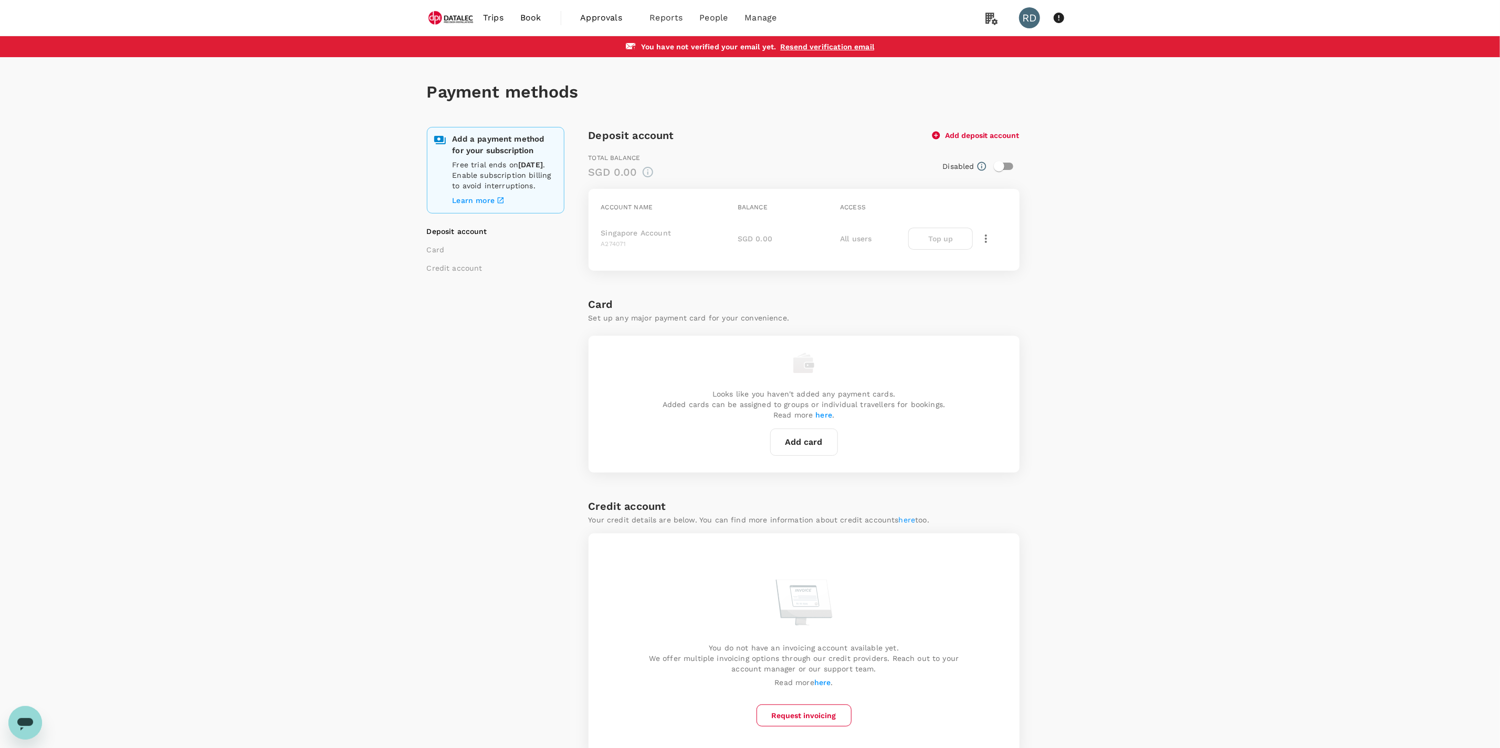
scroll to position [54, 0]
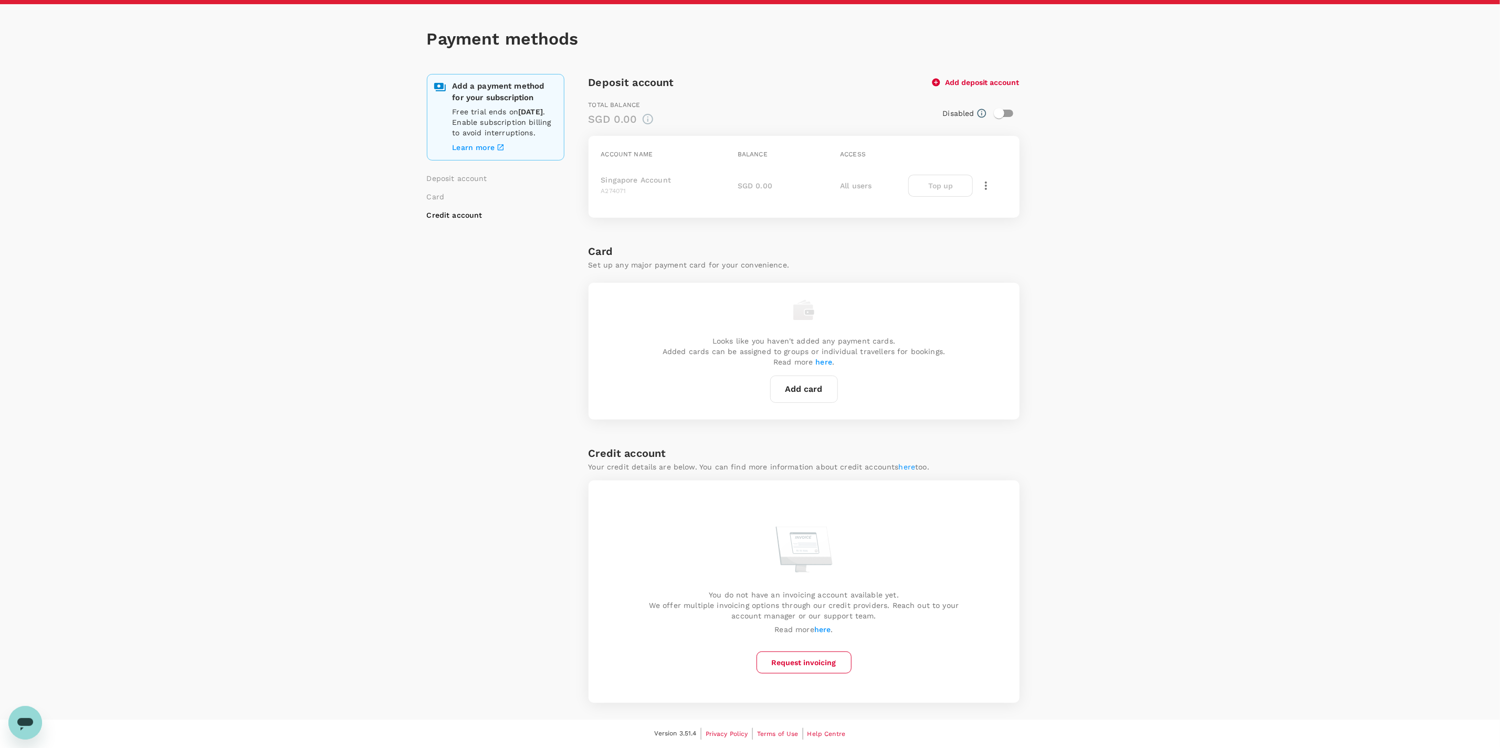
click at [828, 631] on link "here" at bounding box center [822, 630] width 17 height 8
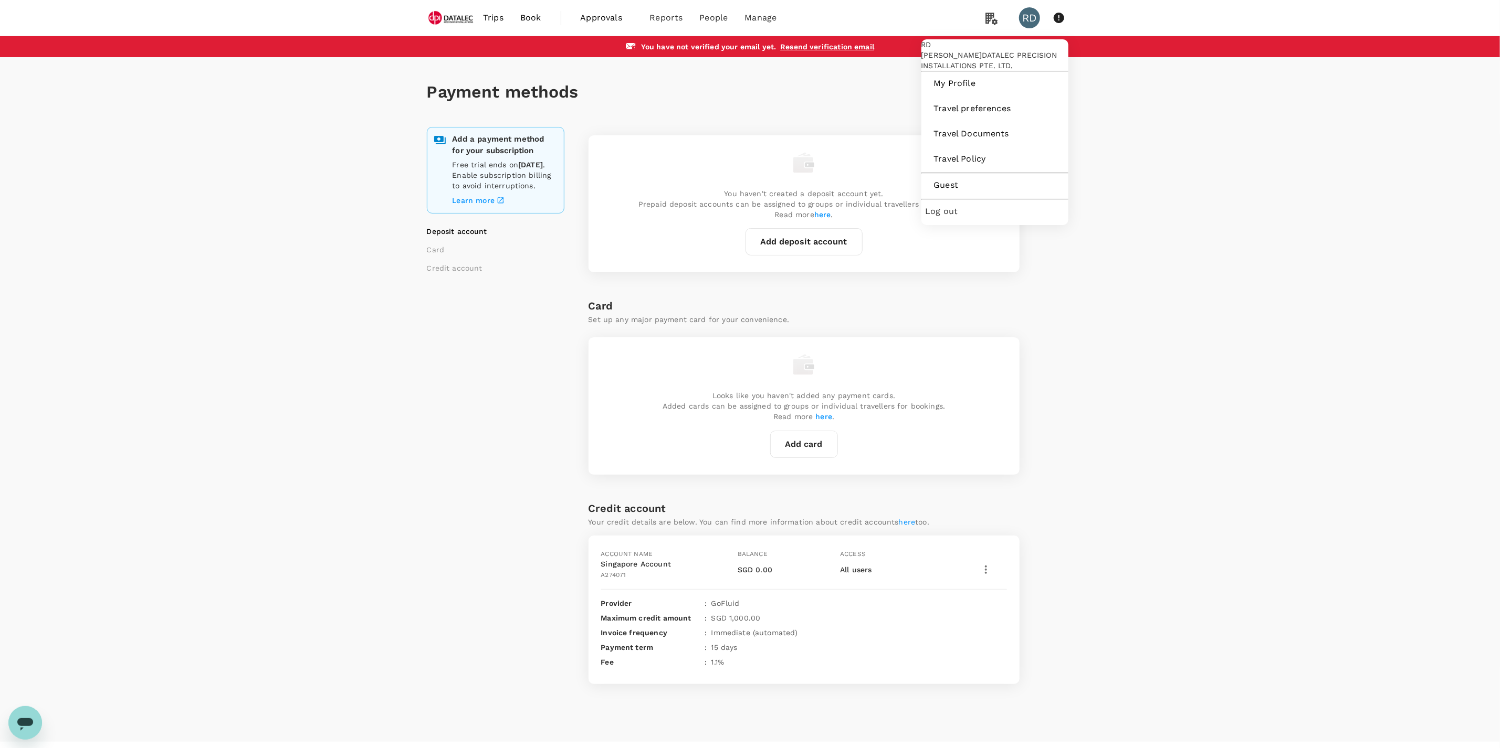
click at [972, 218] on span "Log out" at bounding box center [994, 211] width 139 height 13
